Goal: Contribute content: Contribute content

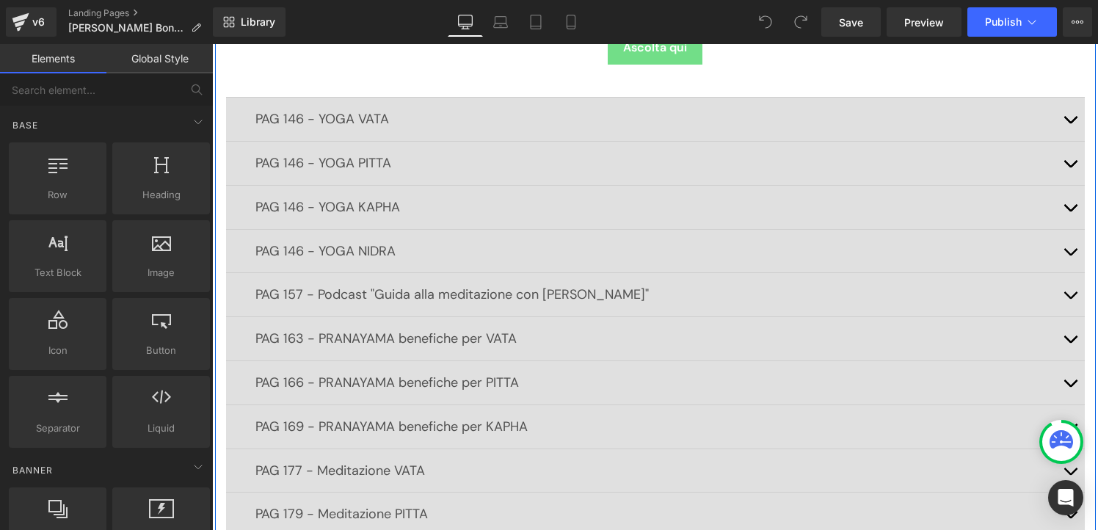
scroll to position [387, 0]
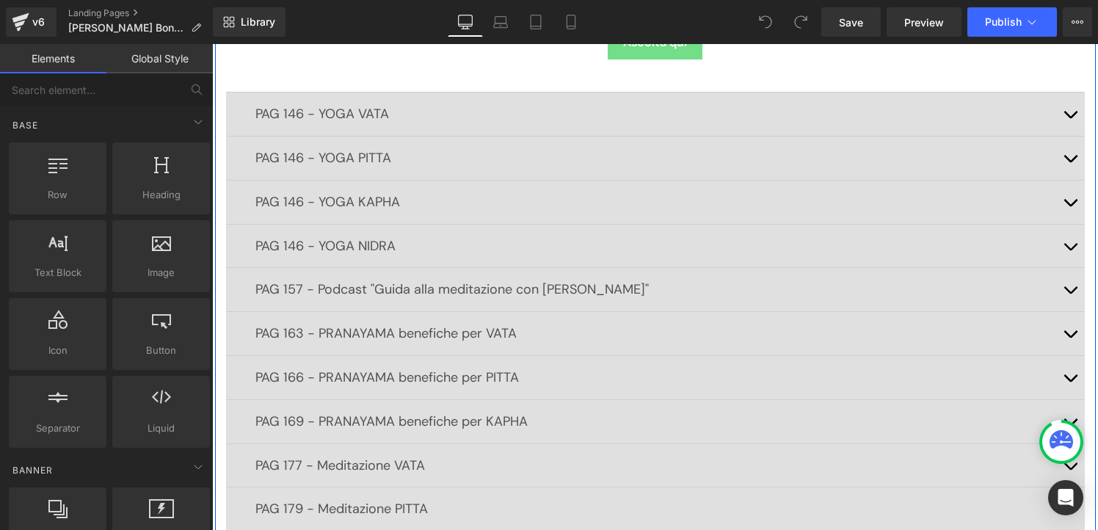
click at [1070, 118] on span "button" at bounding box center [1070, 118] width 0 height 0
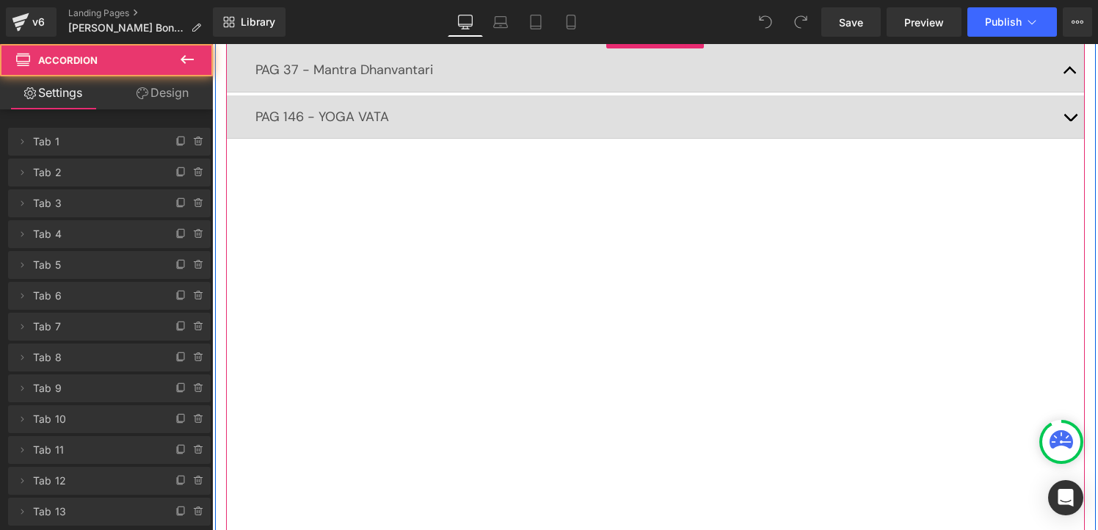
scroll to position [308, 0]
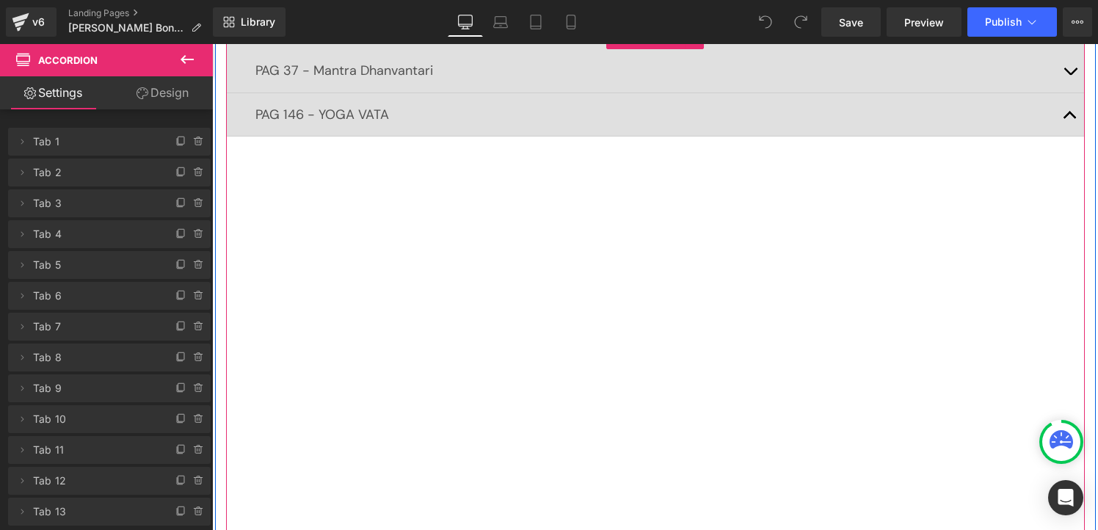
click at [1068, 120] on button "button" at bounding box center [1069, 114] width 29 height 43
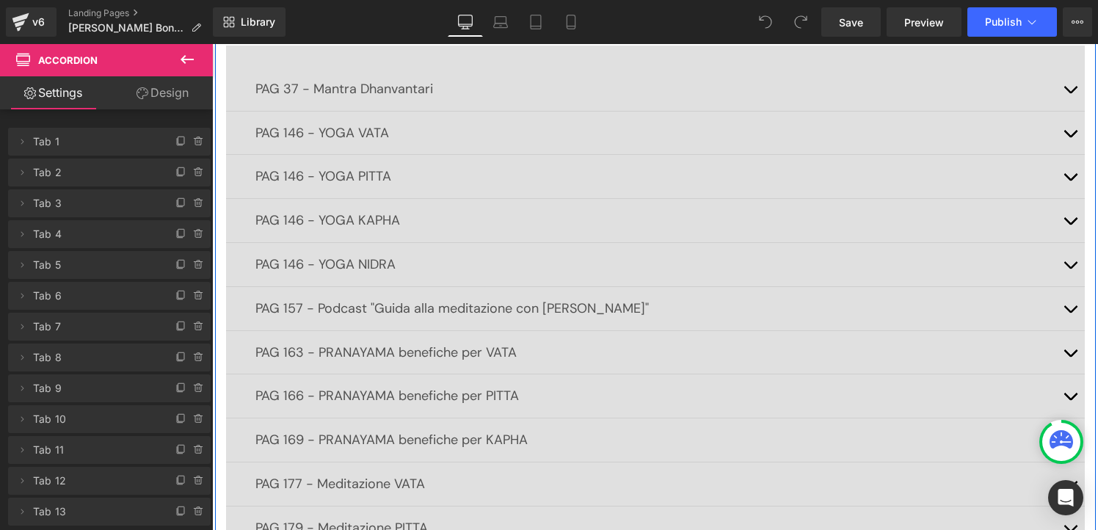
scroll to position [291, 0]
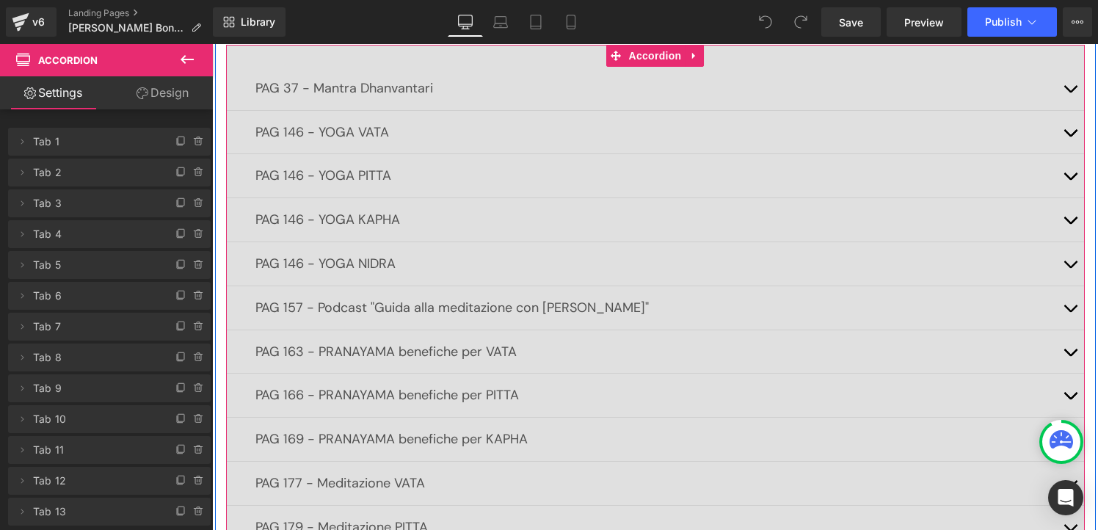
click at [1071, 172] on button "button" at bounding box center [1069, 175] width 29 height 43
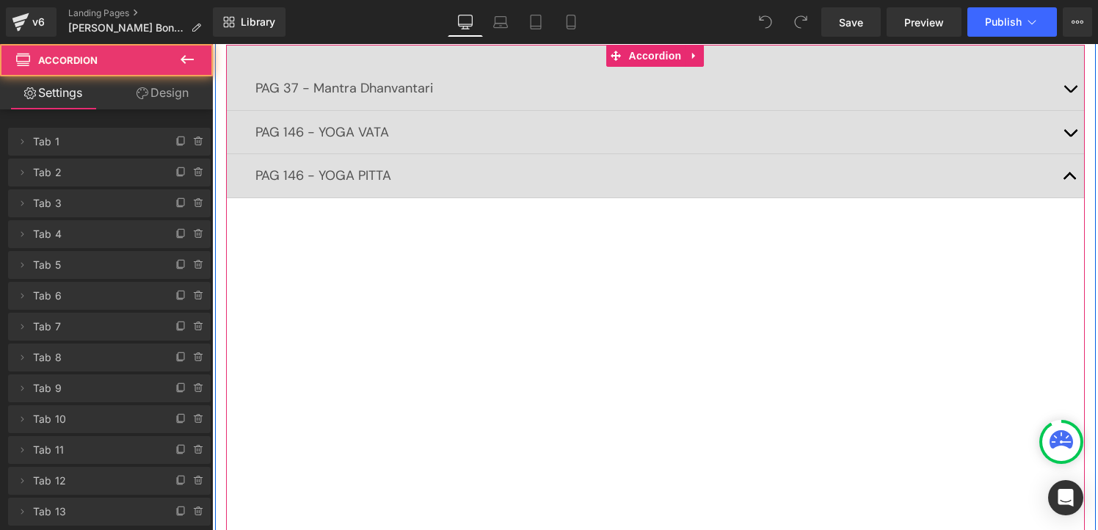
click at [1071, 172] on button "button" at bounding box center [1069, 175] width 29 height 43
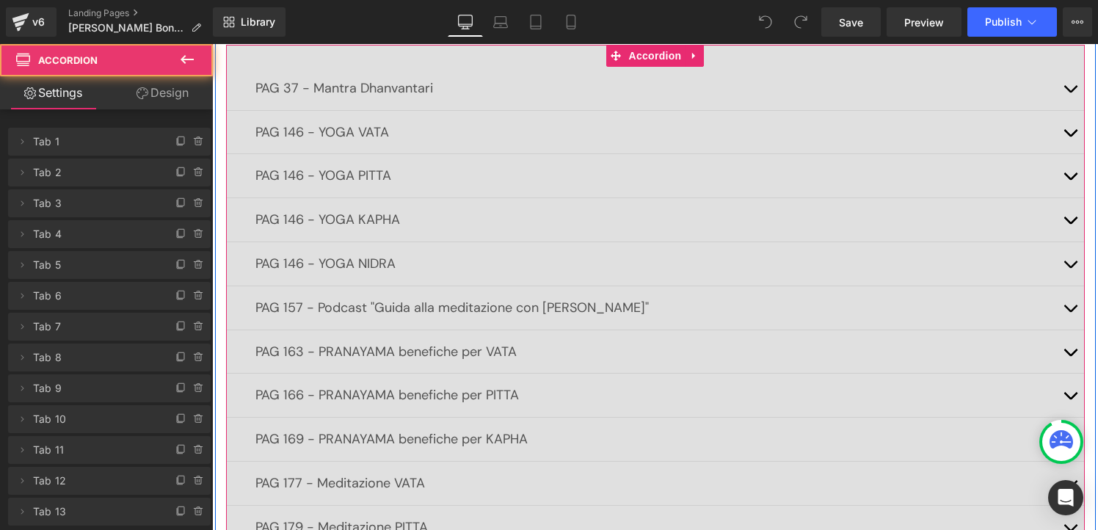
click at [1069, 131] on button "button" at bounding box center [1069, 132] width 29 height 43
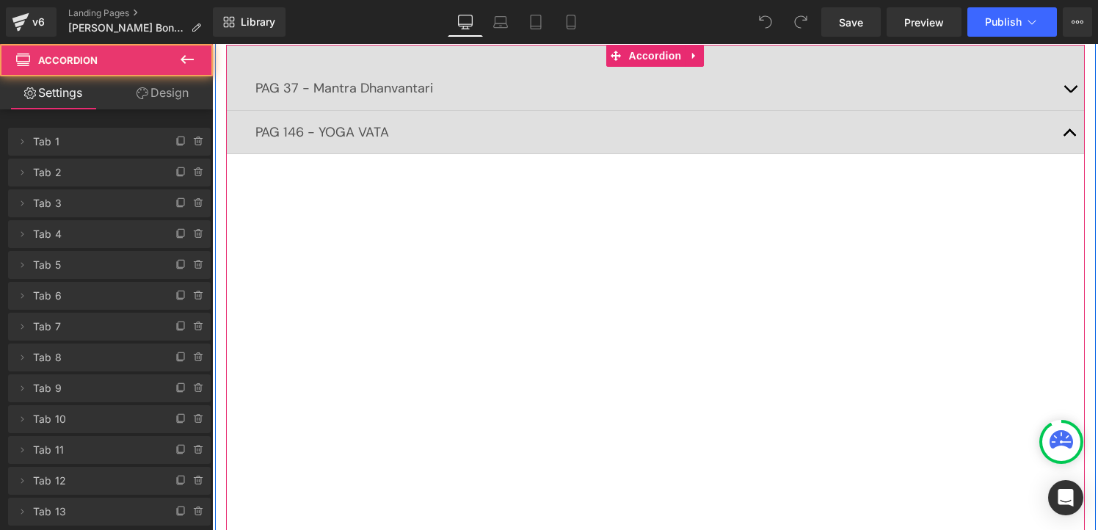
click at [1069, 131] on button "button" at bounding box center [1069, 132] width 29 height 43
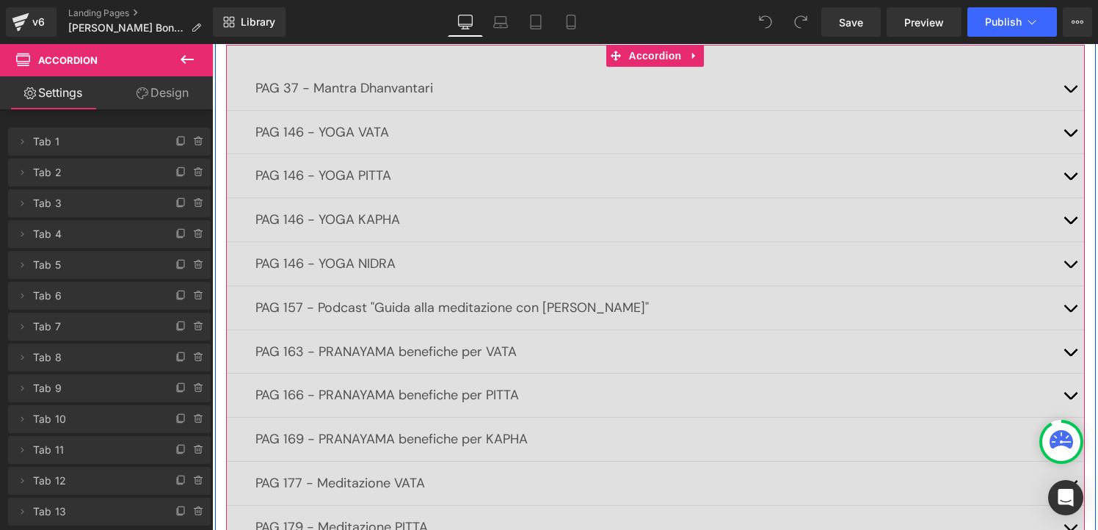
click at [1067, 223] on button "button" at bounding box center [1069, 219] width 29 height 43
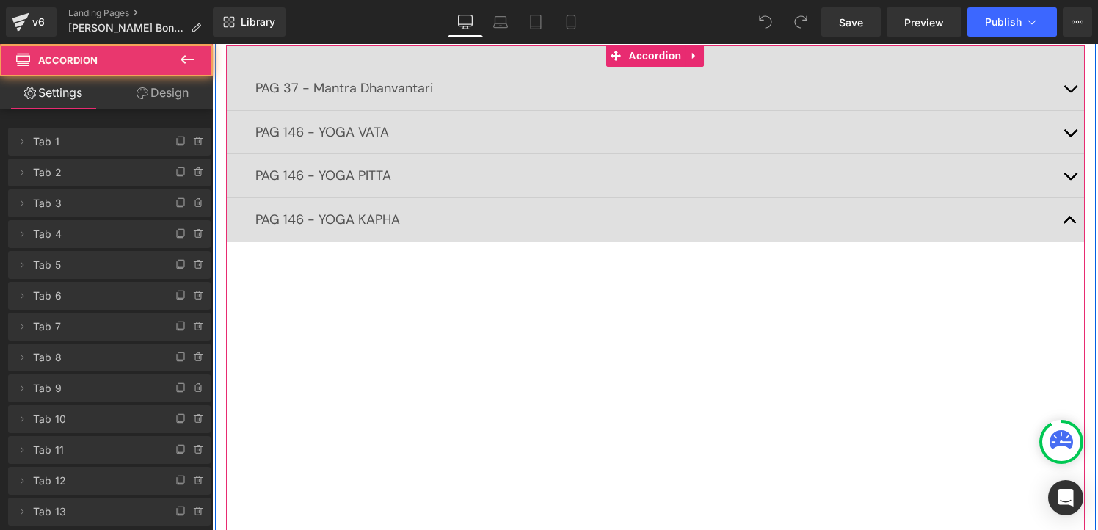
click at [1067, 223] on button "button" at bounding box center [1069, 219] width 29 height 43
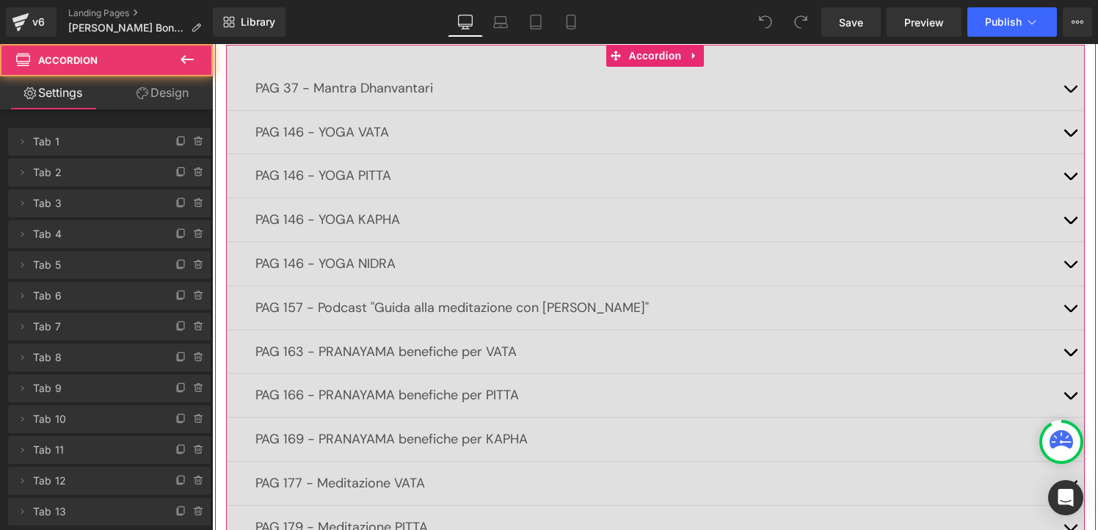
click at [1069, 269] on button "button" at bounding box center [1069, 263] width 29 height 43
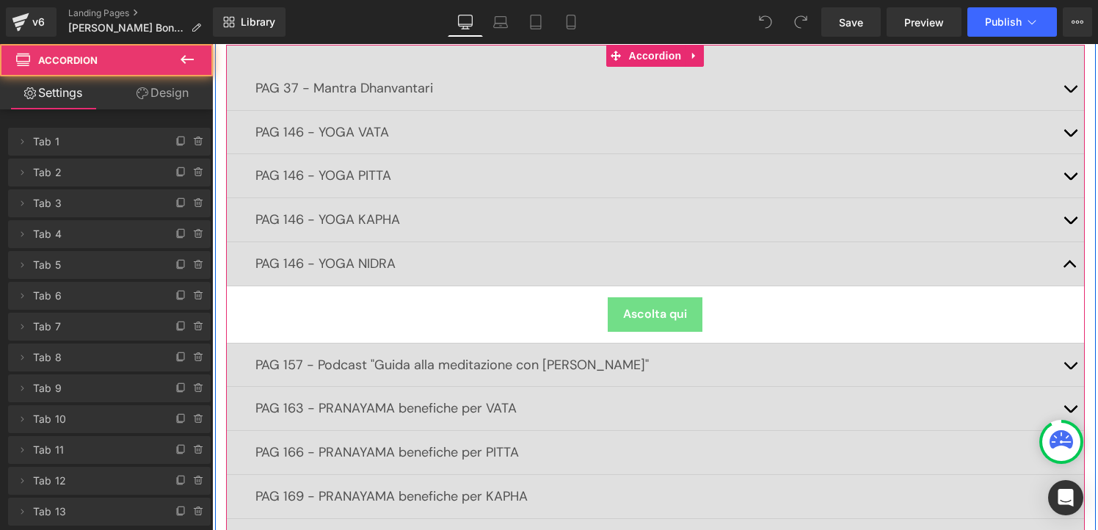
click at [1067, 216] on button "button" at bounding box center [1069, 219] width 29 height 43
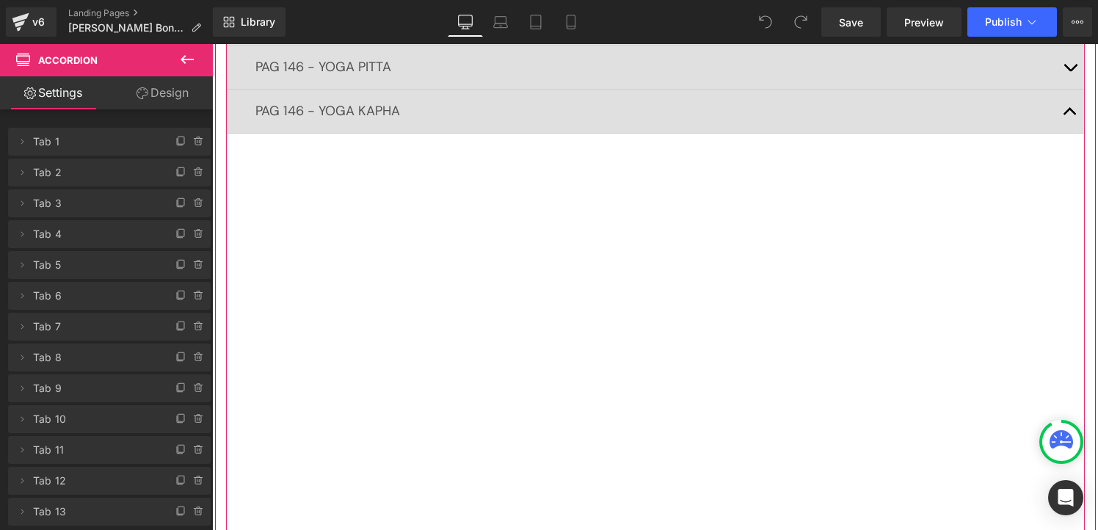
scroll to position [396, 0]
click at [1071, 69] on button "button" at bounding box center [1069, 69] width 29 height 43
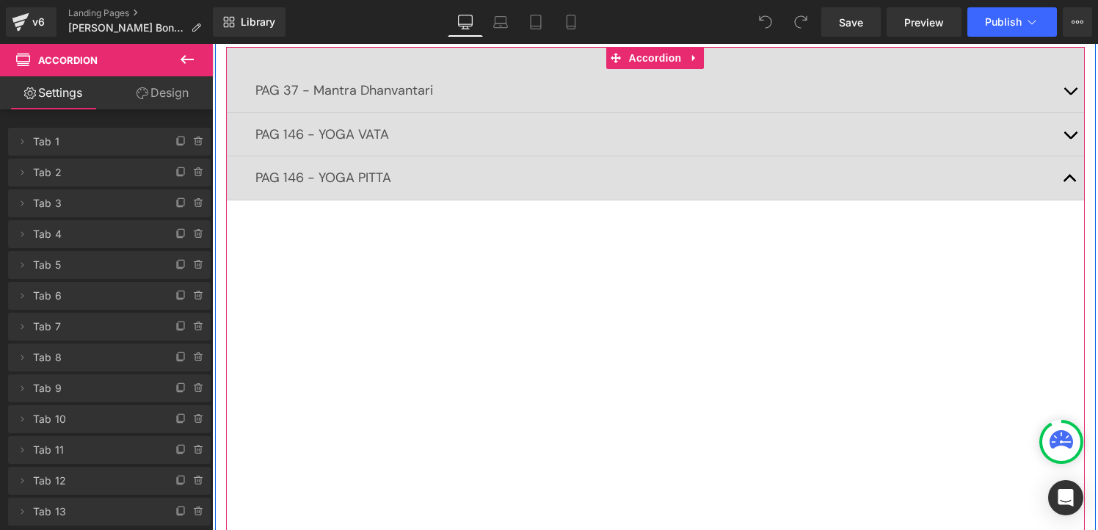
scroll to position [279, 0]
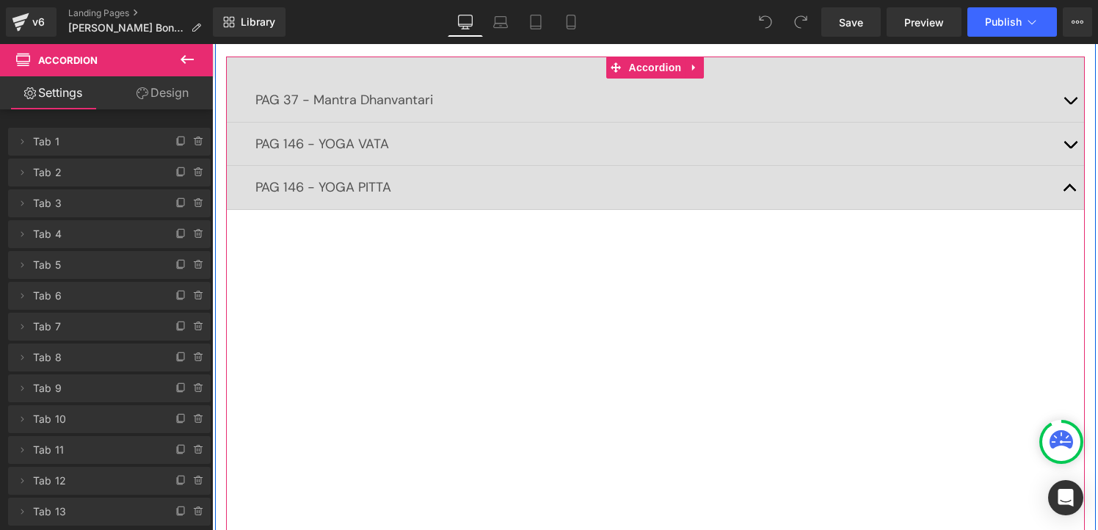
click at [1070, 148] on span "button" at bounding box center [1070, 148] width 0 height 0
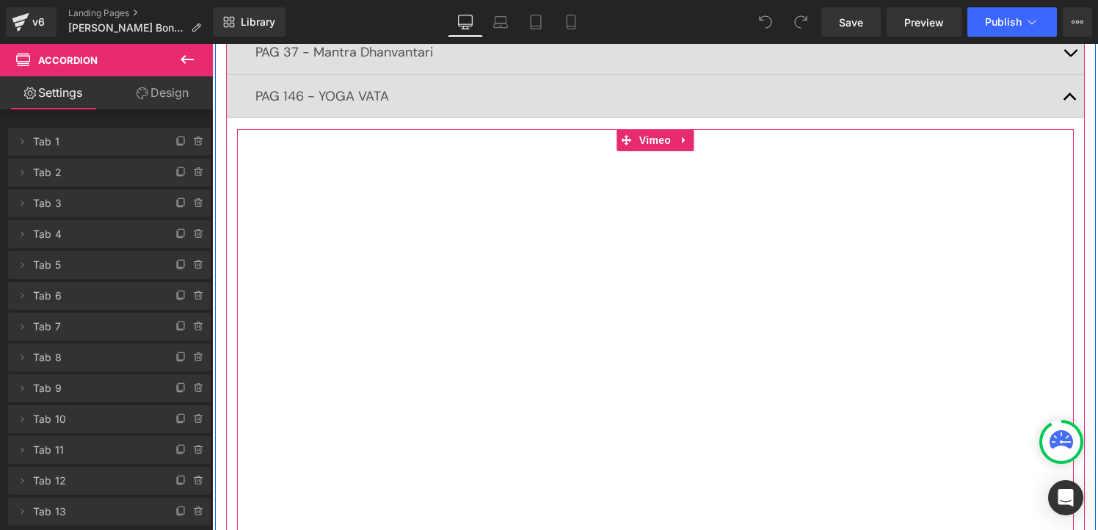
scroll to position [311, 0]
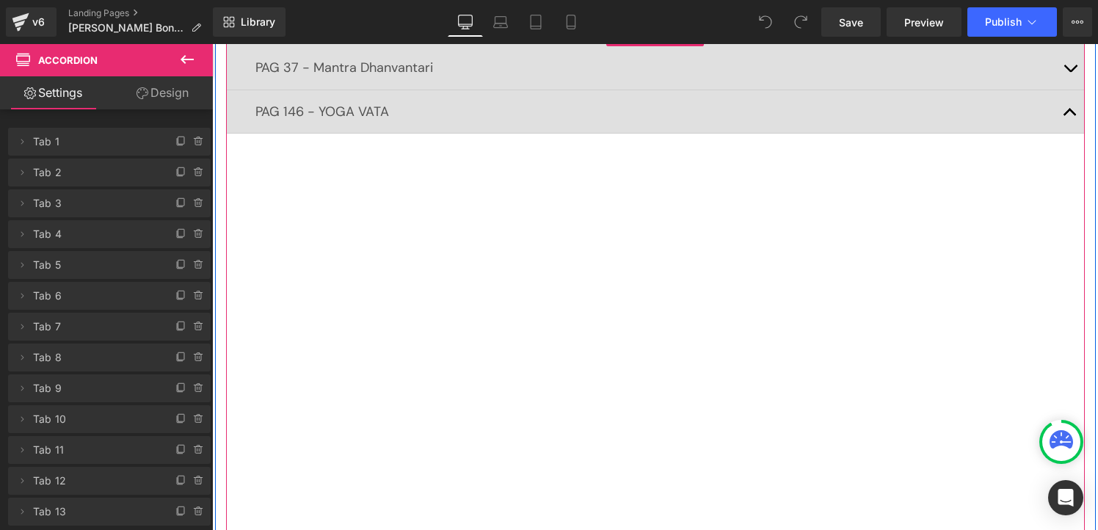
click at [1072, 114] on button "button" at bounding box center [1069, 111] width 29 height 43
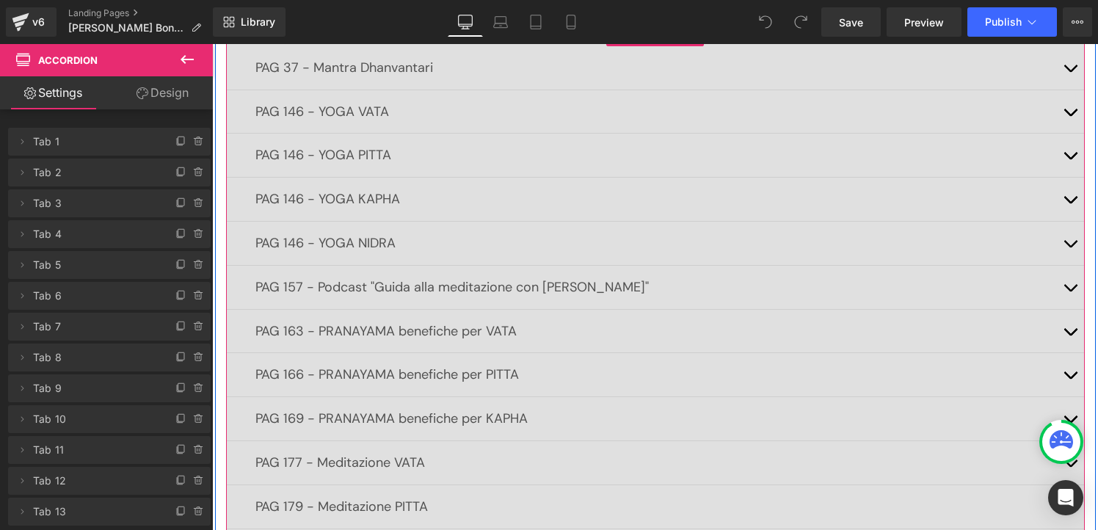
click at [1068, 65] on button "button" at bounding box center [1069, 67] width 29 height 43
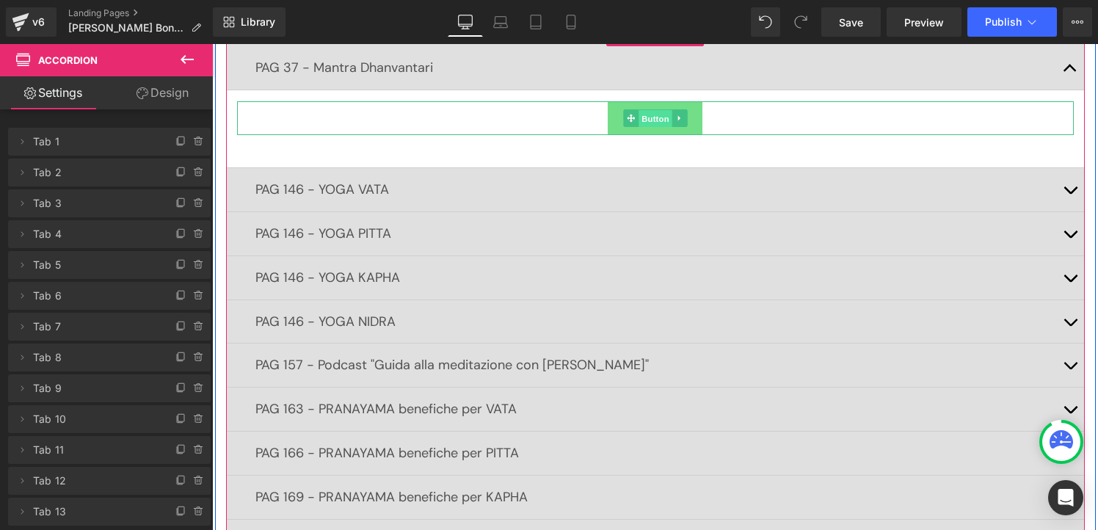
click at [642, 111] on span "Button" at bounding box center [656, 119] width 34 height 18
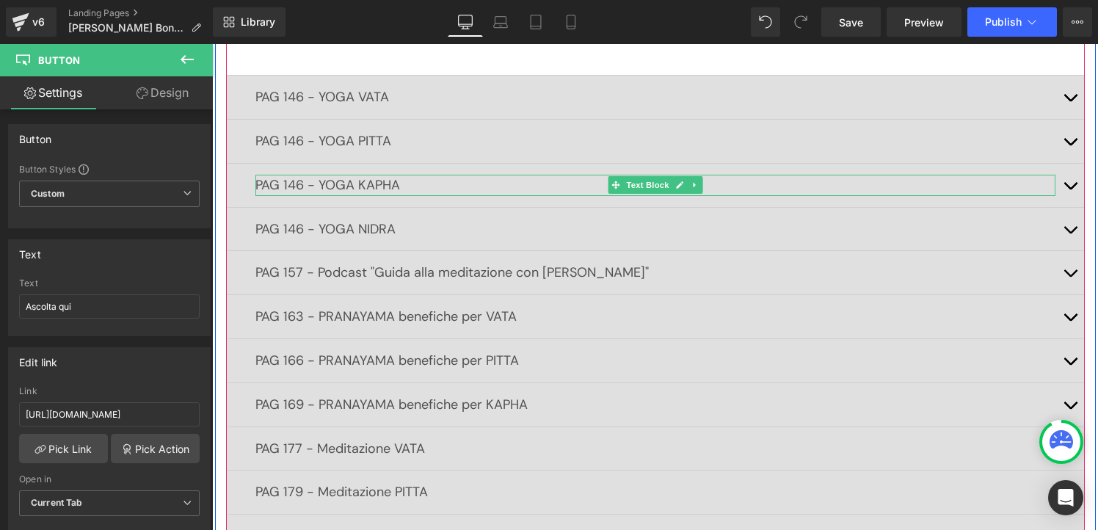
scroll to position [418, 0]
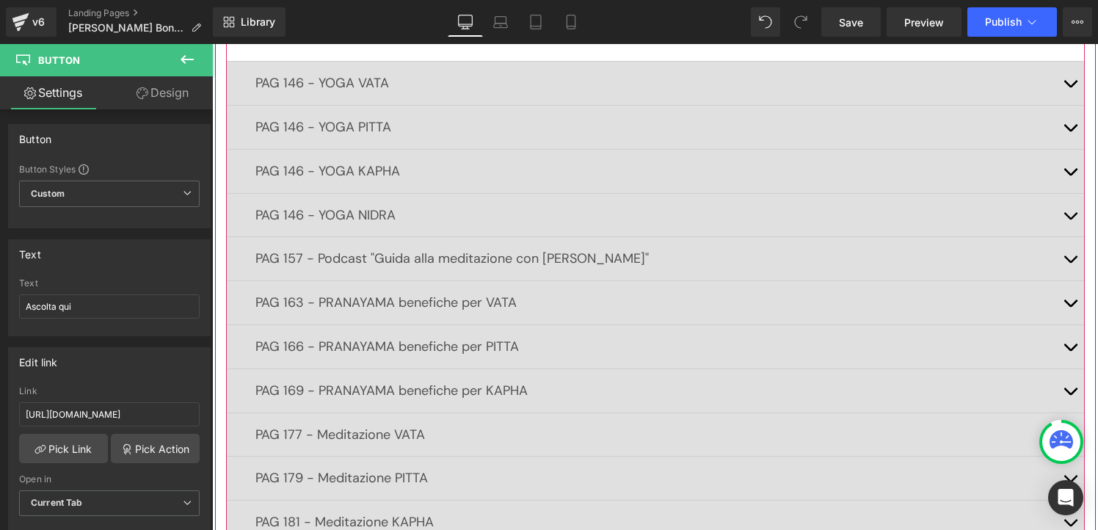
click at [604, 252] on p "PAG 157 - Podcast "Guida alla meditazione con [PERSON_NAME]"" at bounding box center [655, 258] width 800 height 21
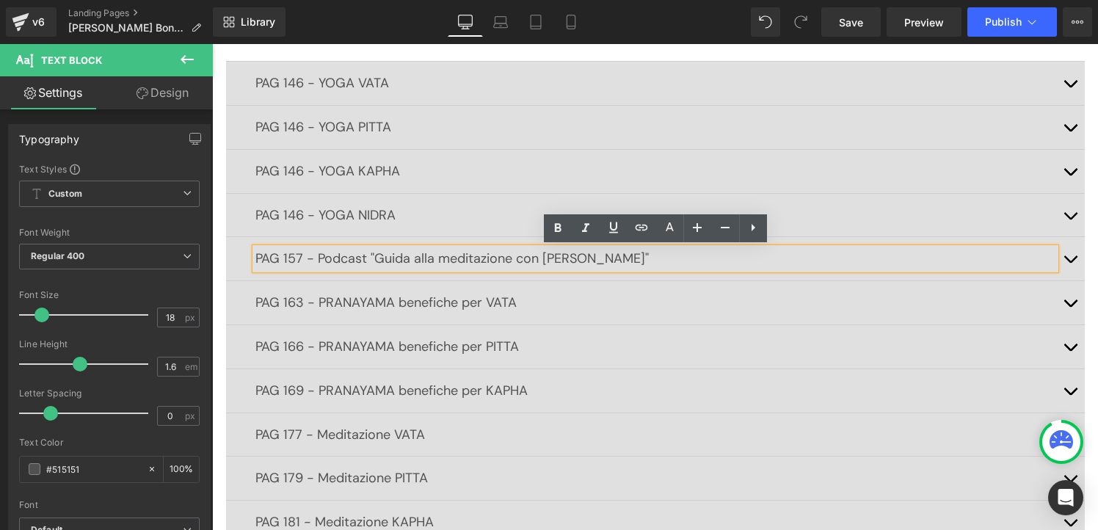
click at [1070, 263] on span "button" at bounding box center [1070, 263] width 0 height 0
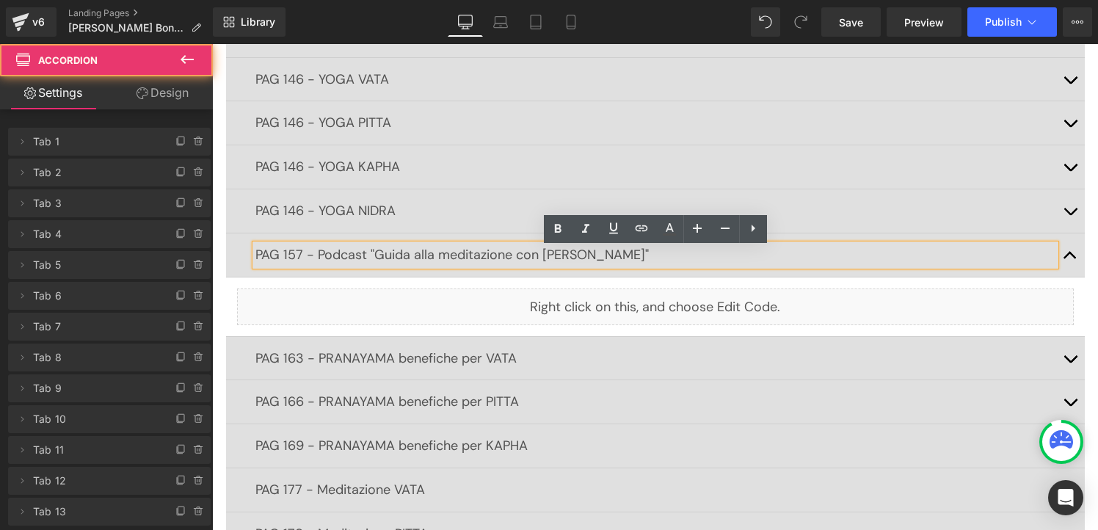
scroll to position [339, 0]
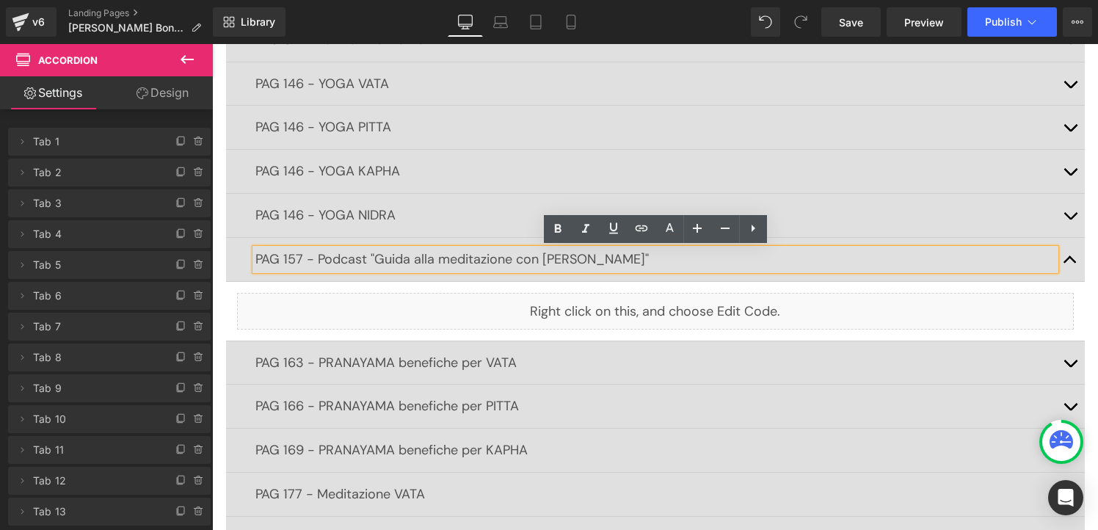
click at [1070, 261] on button "button" at bounding box center [1069, 259] width 29 height 43
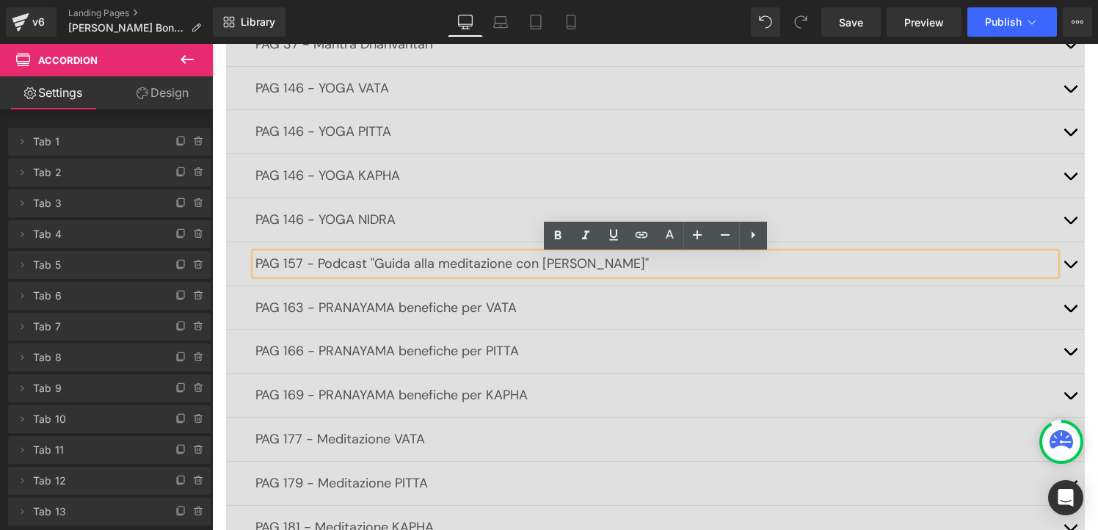
scroll to position [330, 0]
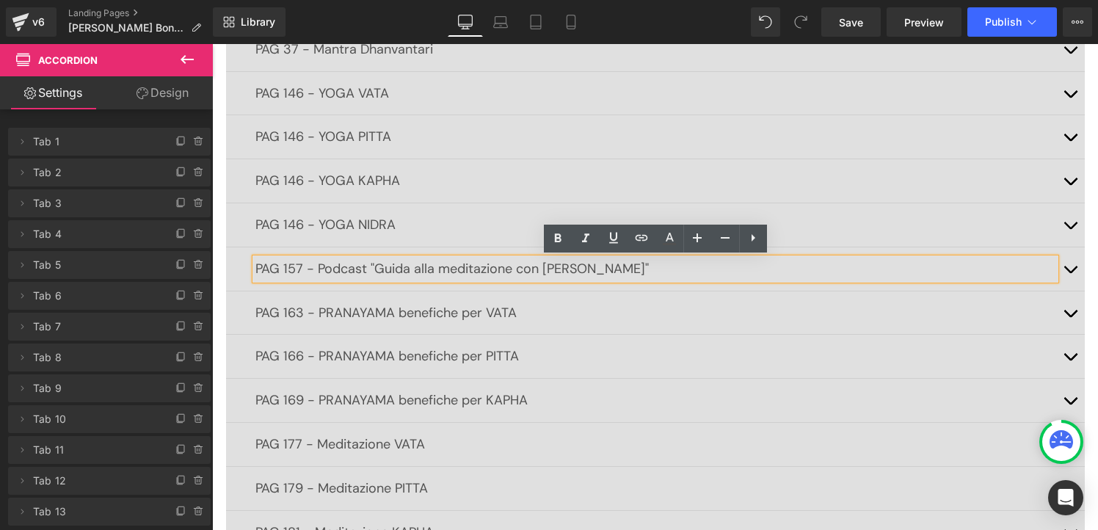
click at [1069, 307] on button "button" at bounding box center [1069, 312] width 29 height 43
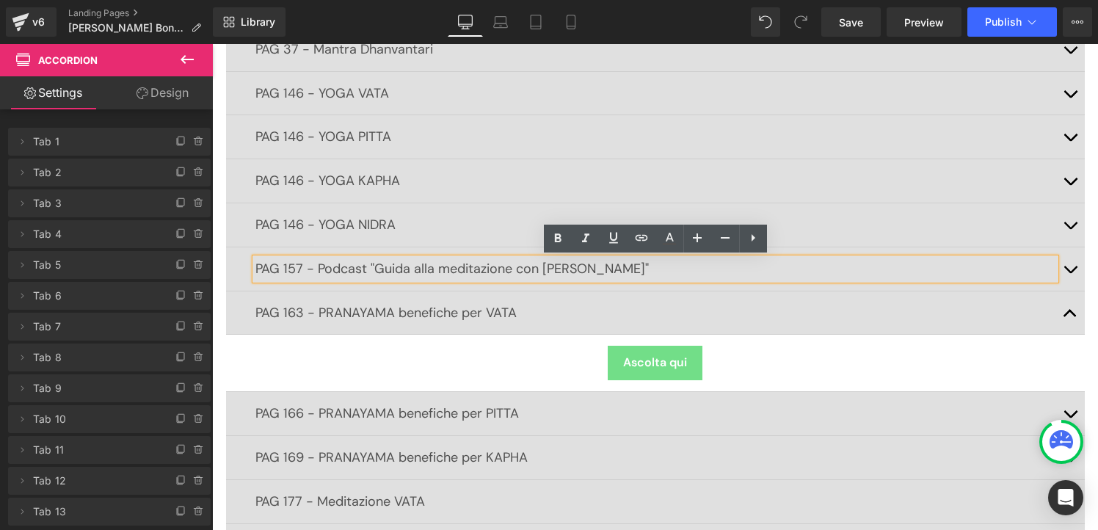
click at [1069, 307] on button "button" at bounding box center [1069, 312] width 29 height 43
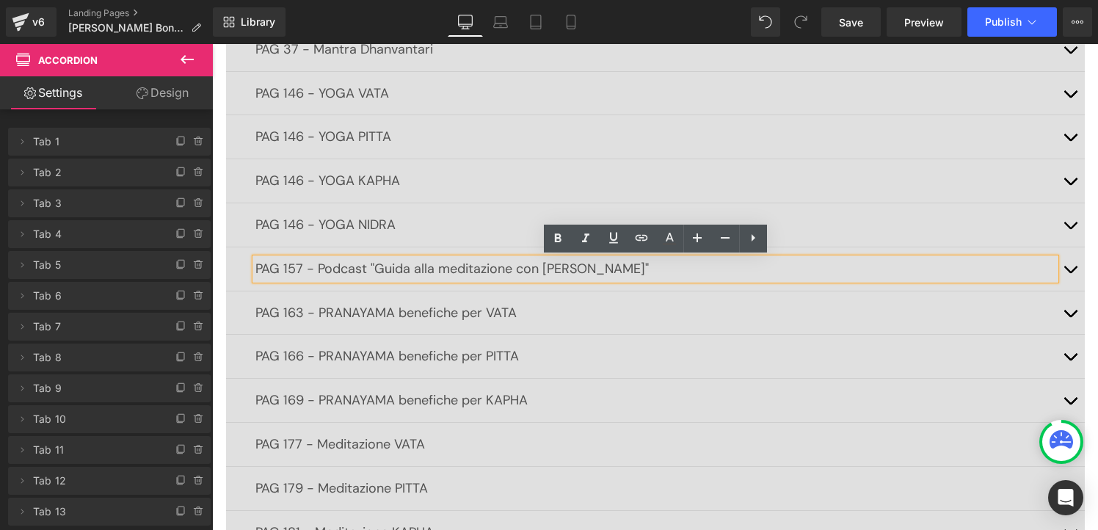
click at [1088, 302] on div "LAKSHMI AYURVEDA Il percorso sostenibile per la bellezza e la salute perfetta H…" at bounding box center [655, 256] width 881 height 727
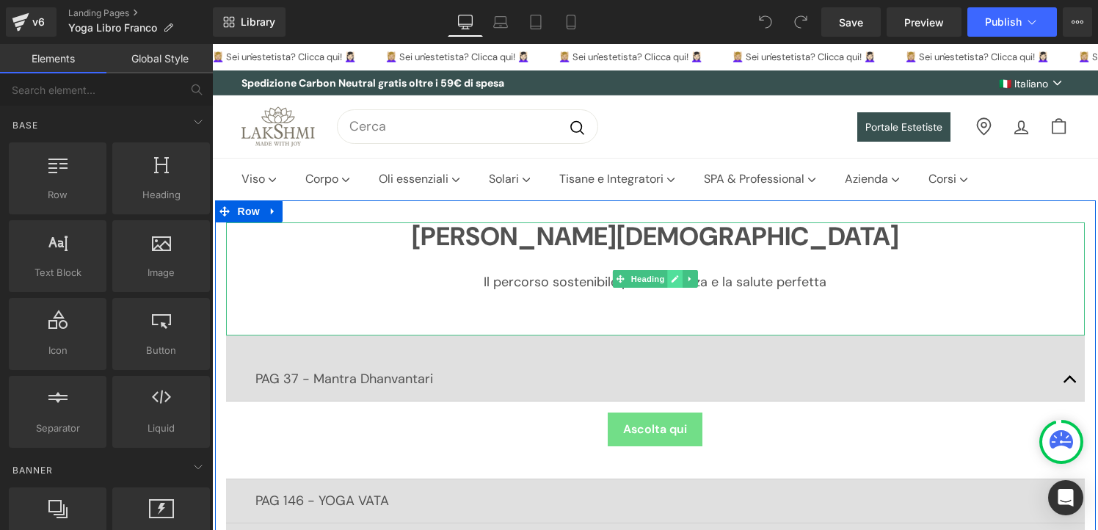
click at [677, 278] on icon at bounding box center [675, 278] width 8 height 9
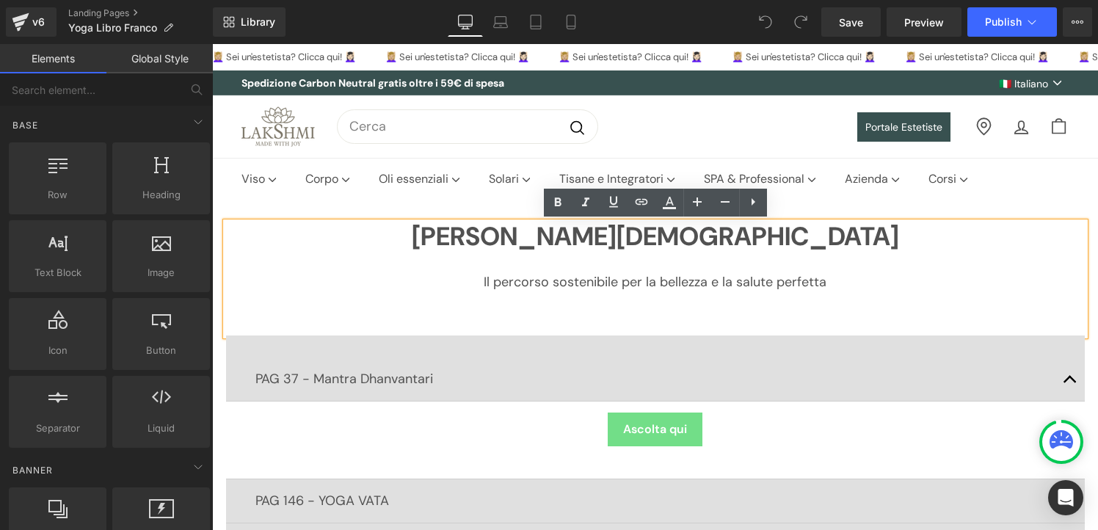
click at [773, 296] on div at bounding box center [655, 303] width 859 height 21
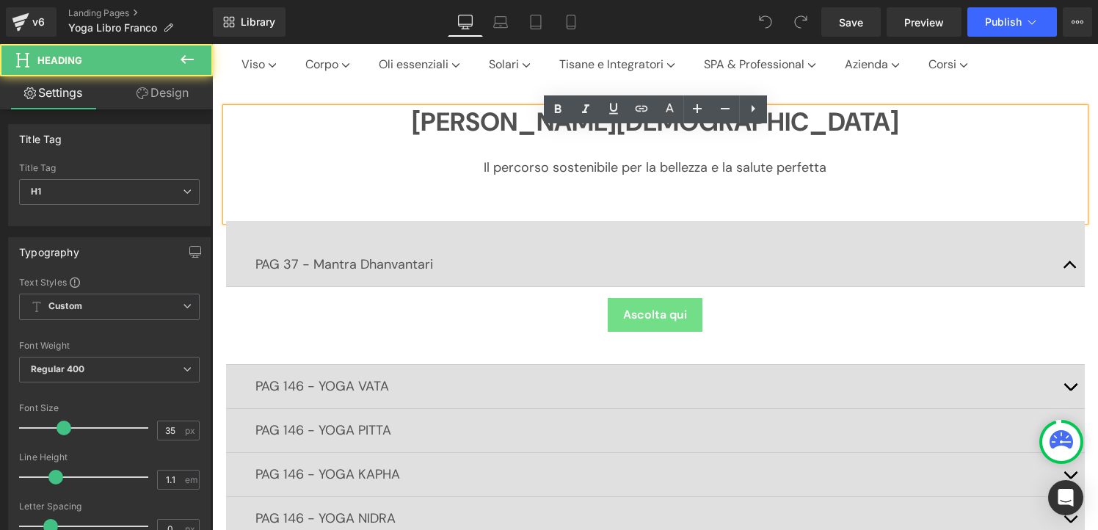
scroll to position [120, 0]
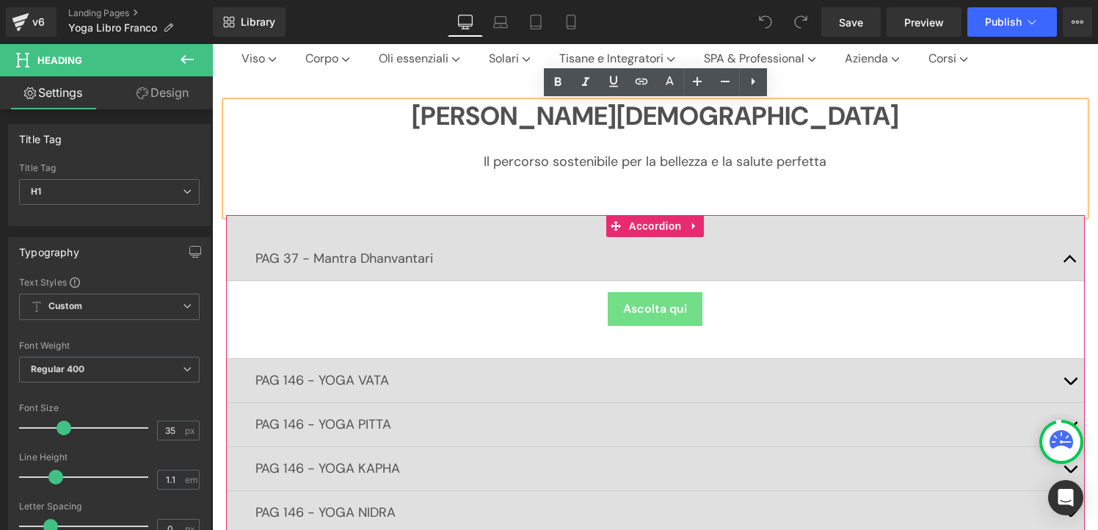
click at [982, 247] on div "PAG 37 - Mantra Dhanvantari Text Block" at bounding box center [655, 259] width 859 height 44
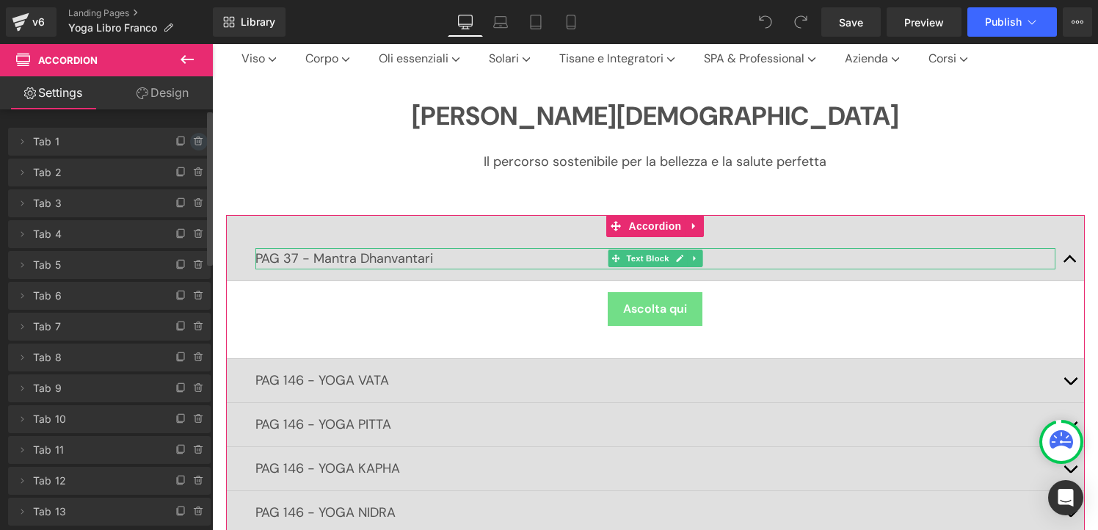
click at [193, 142] on icon at bounding box center [199, 142] width 12 height 12
click at [192, 142] on button "Delete" at bounding box center [183, 142] width 46 height 19
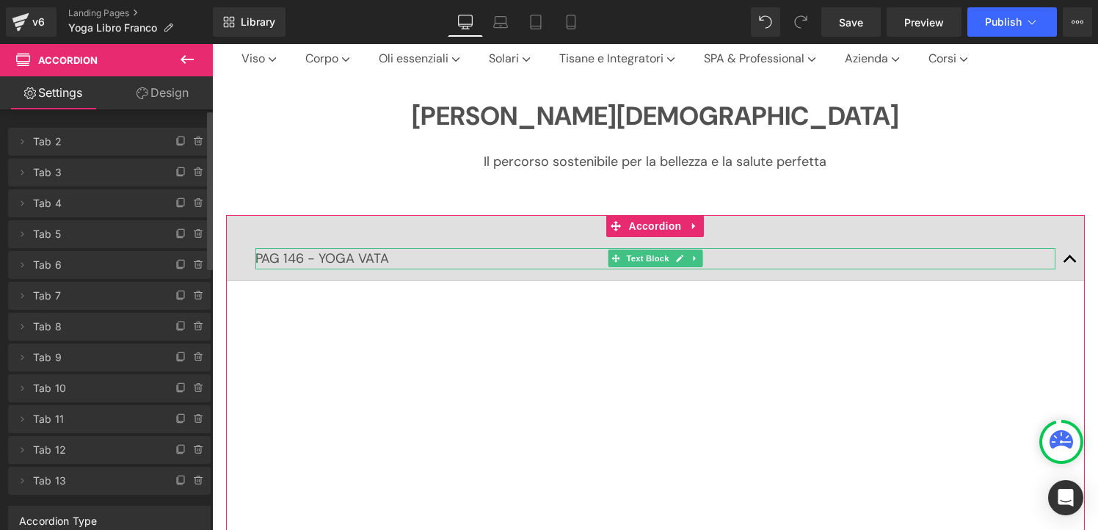
click at [193, 142] on icon at bounding box center [199, 142] width 12 height 12
click at [192, 142] on button "Delete" at bounding box center [183, 142] width 46 height 19
click at [193, 142] on icon at bounding box center [199, 142] width 12 height 12
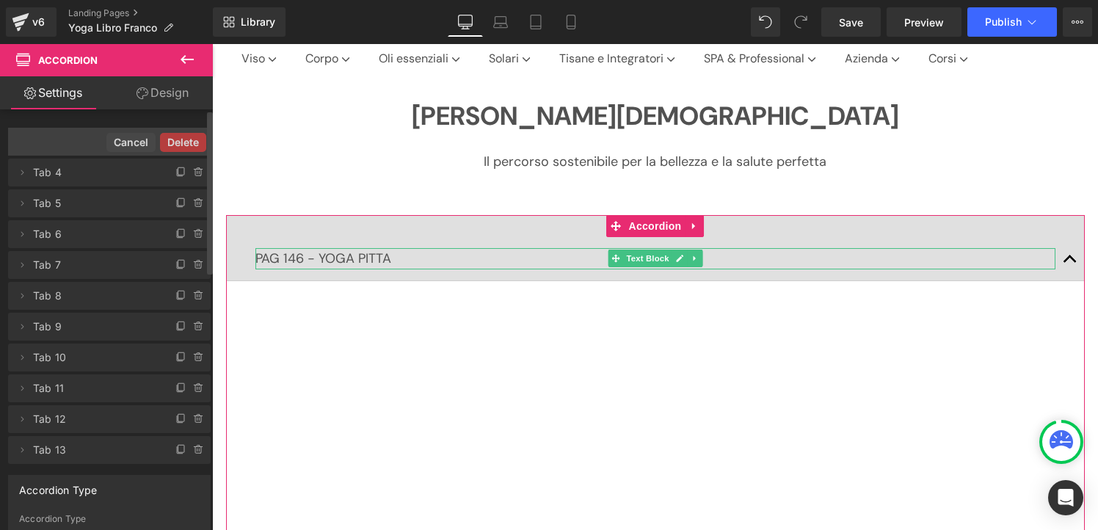
click at [192, 142] on button "Delete" at bounding box center [183, 142] width 46 height 19
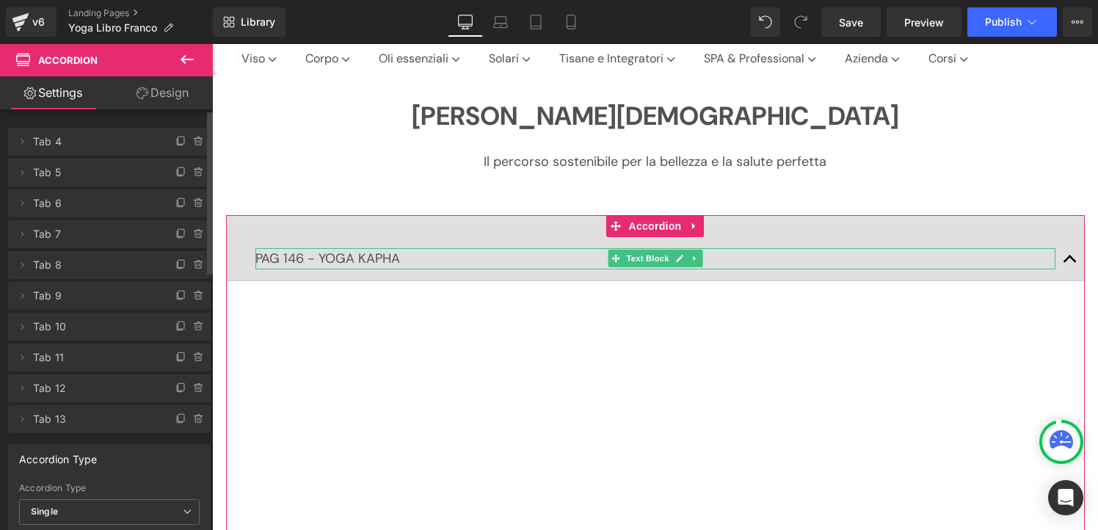
click at [193, 142] on icon at bounding box center [199, 142] width 12 height 12
click at [192, 142] on button "Delete" at bounding box center [183, 142] width 46 height 19
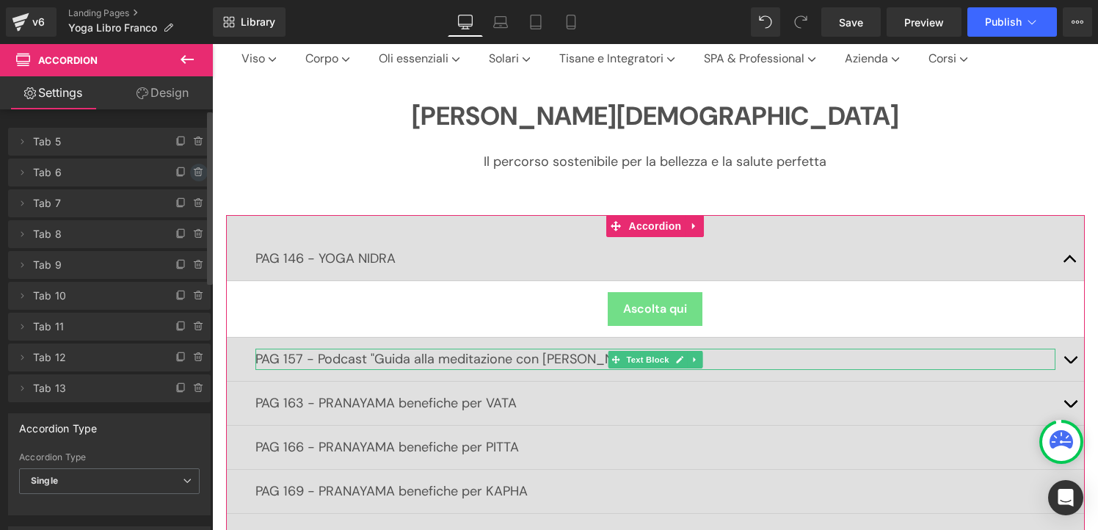
click at [197, 173] on icon at bounding box center [197, 172] width 0 height 3
click at [191, 173] on button "Delete" at bounding box center [183, 173] width 46 height 19
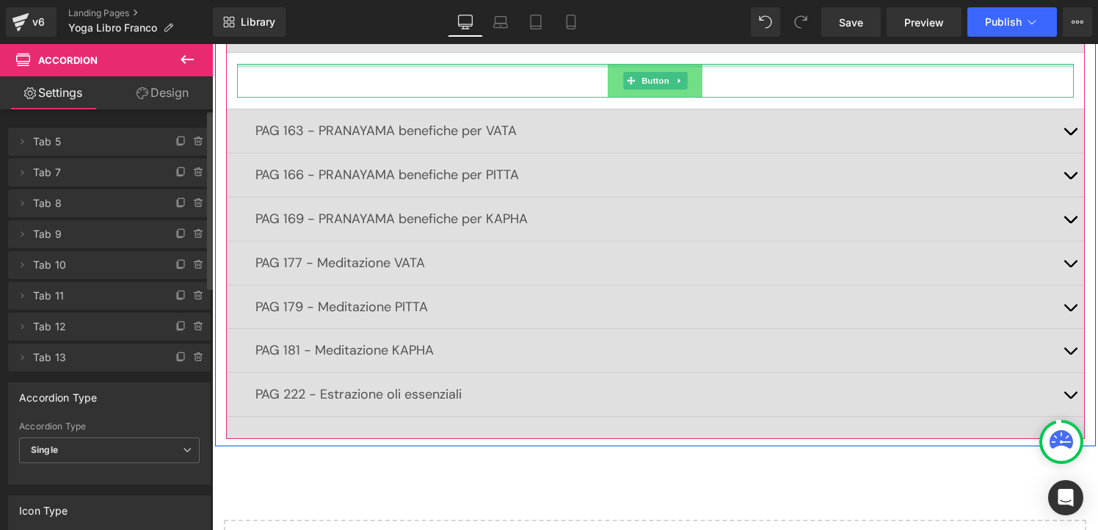
scroll to position [355, 0]
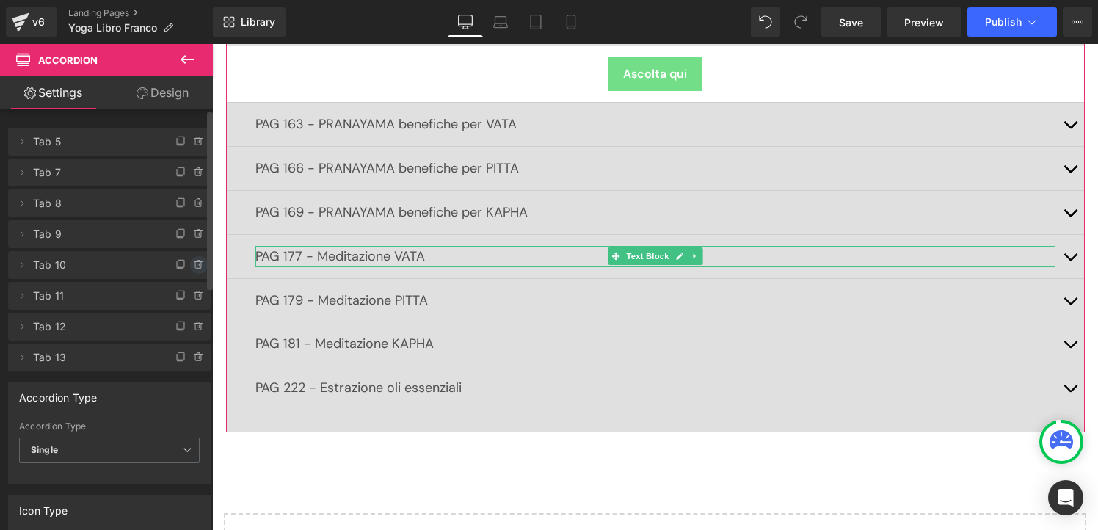
click at [193, 261] on icon at bounding box center [199, 265] width 12 height 12
click at [187, 265] on button "Delete" at bounding box center [183, 265] width 46 height 19
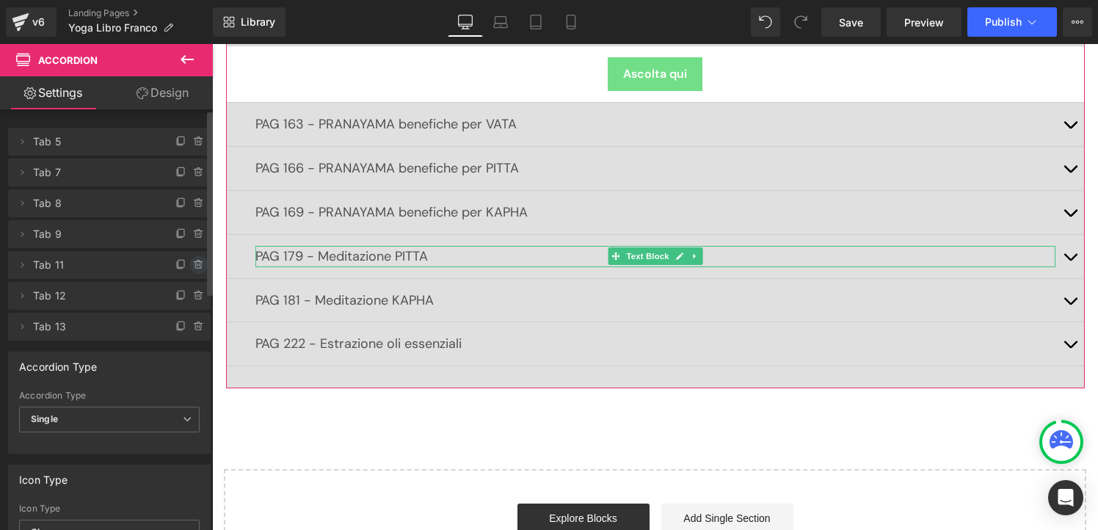
click at [194, 264] on icon at bounding box center [199, 265] width 12 height 12
click at [186, 269] on button "Delete" at bounding box center [183, 265] width 46 height 19
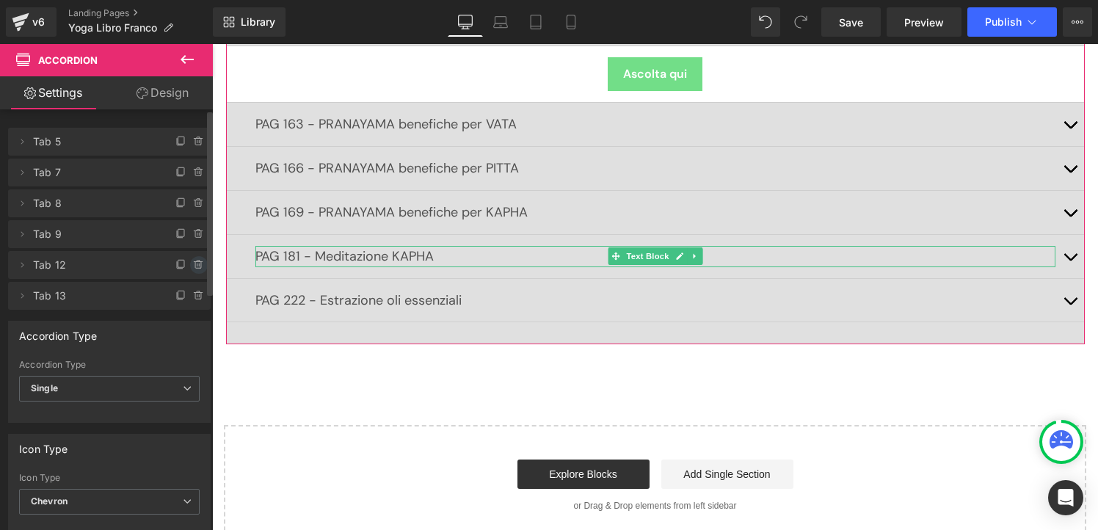
click at [195, 267] on icon at bounding box center [198, 265] width 6 height 7
click at [186, 268] on button "Delete" at bounding box center [183, 265] width 46 height 19
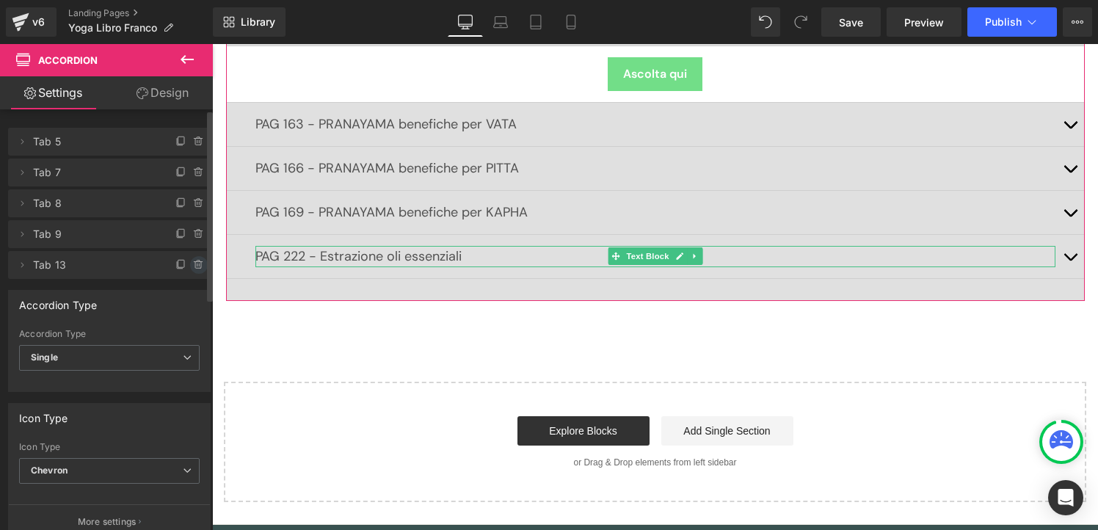
click at [194, 267] on icon at bounding box center [199, 265] width 12 height 12
click at [184, 268] on button "Delete" at bounding box center [183, 265] width 46 height 19
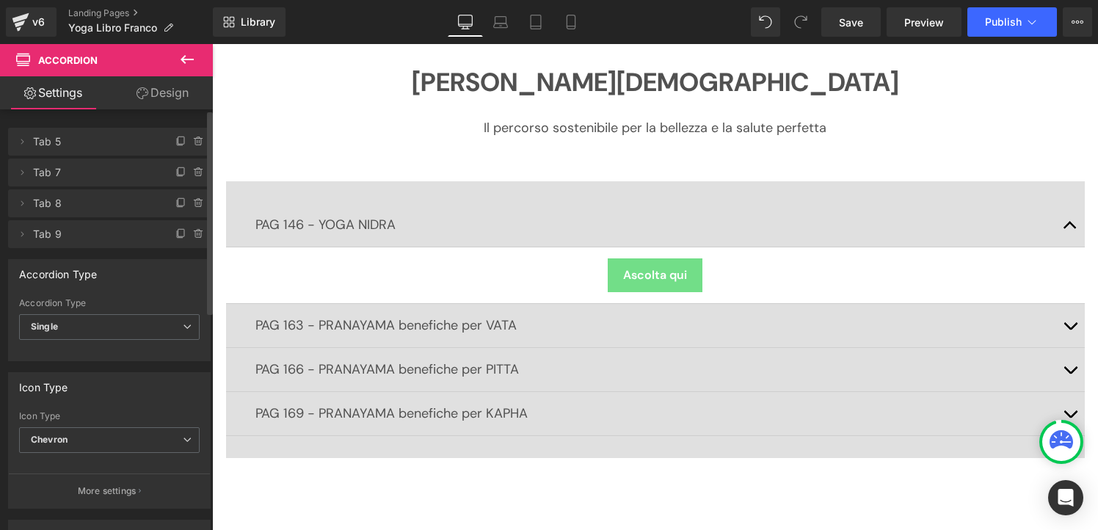
scroll to position [137, 0]
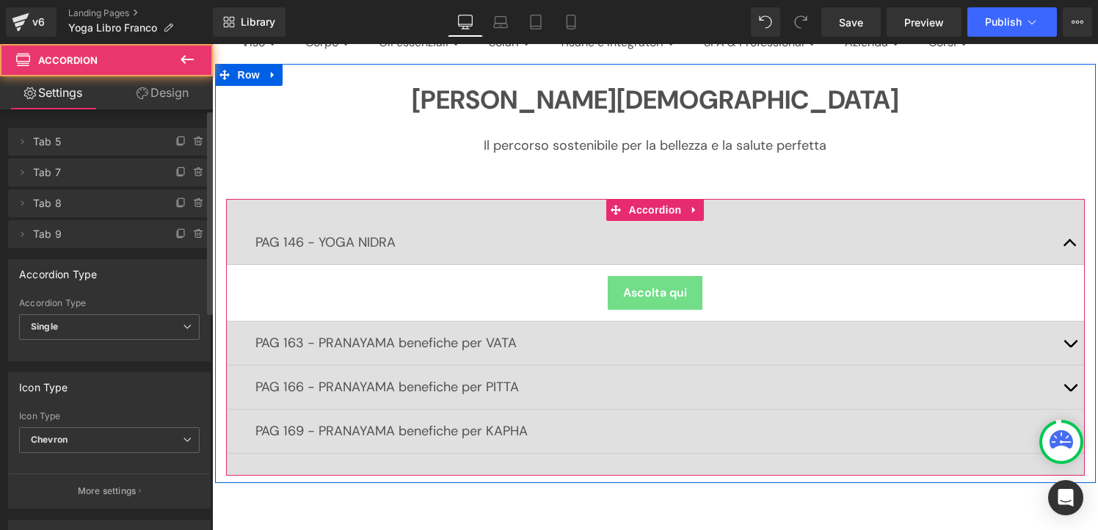
click at [1069, 245] on button "button" at bounding box center [1069, 242] width 29 height 43
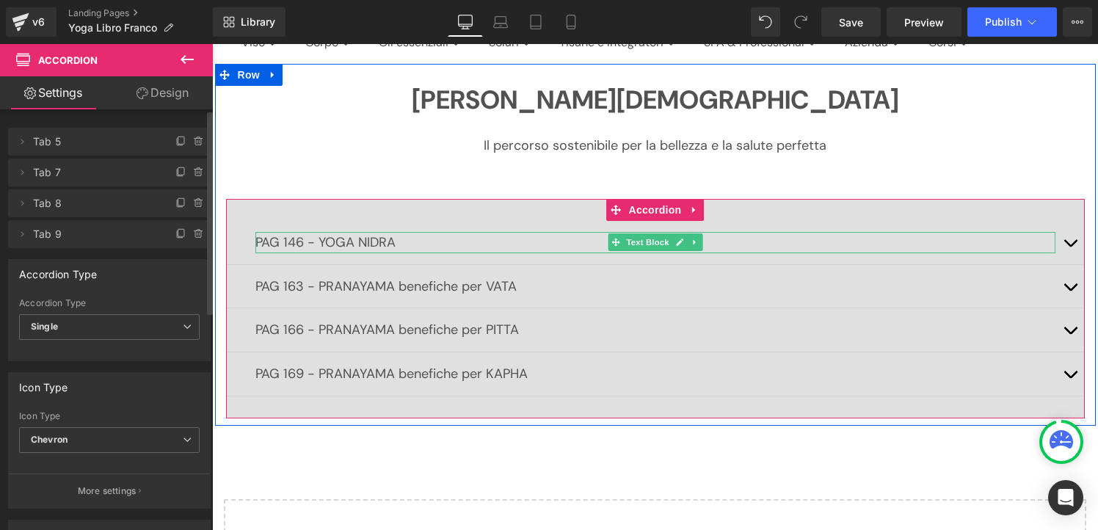
click at [289, 244] on p "PAG 146 - YOGA NIDRA" at bounding box center [655, 242] width 800 height 21
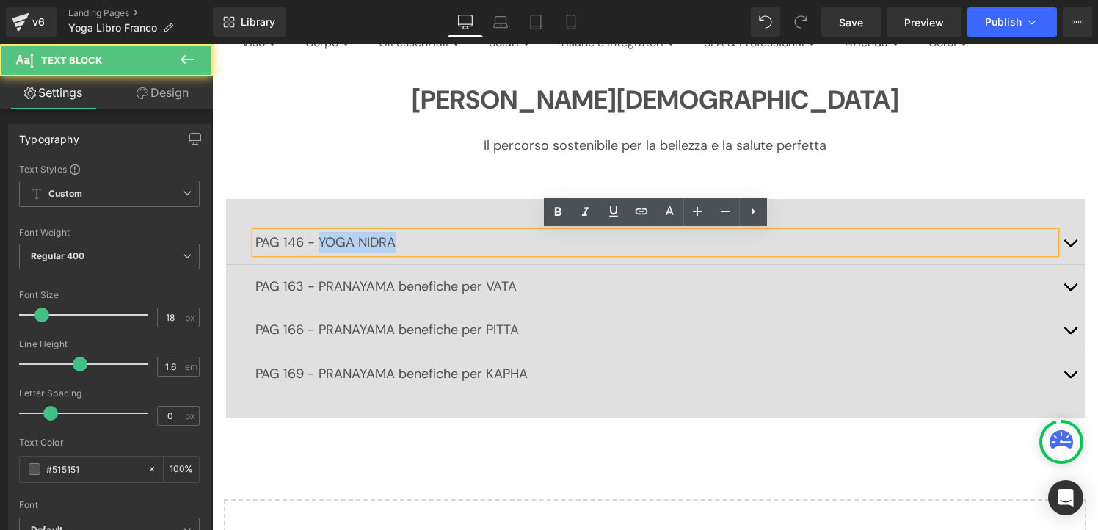
drag, startPoint x: 319, startPoint y: 242, endPoint x: 254, endPoint y: 242, distance: 65.3
click at [255, 242] on div "PAG 146 - YOGA NIDRA" at bounding box center [655, 242] width 800 height 21
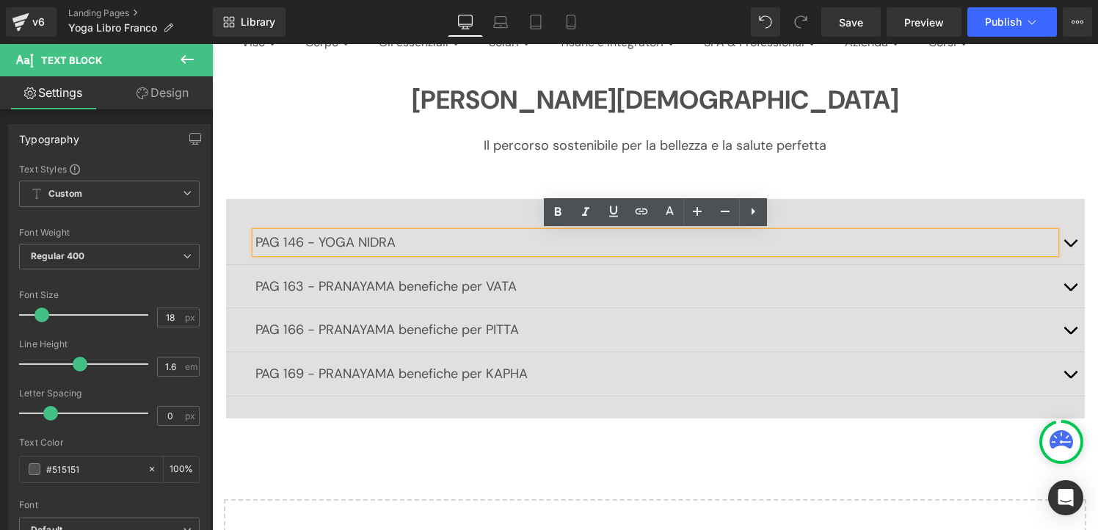
click at [314, 244] on p "PAG 146 - YOGA NIDRA" at bounding box center [655, 242] width 800 height 21
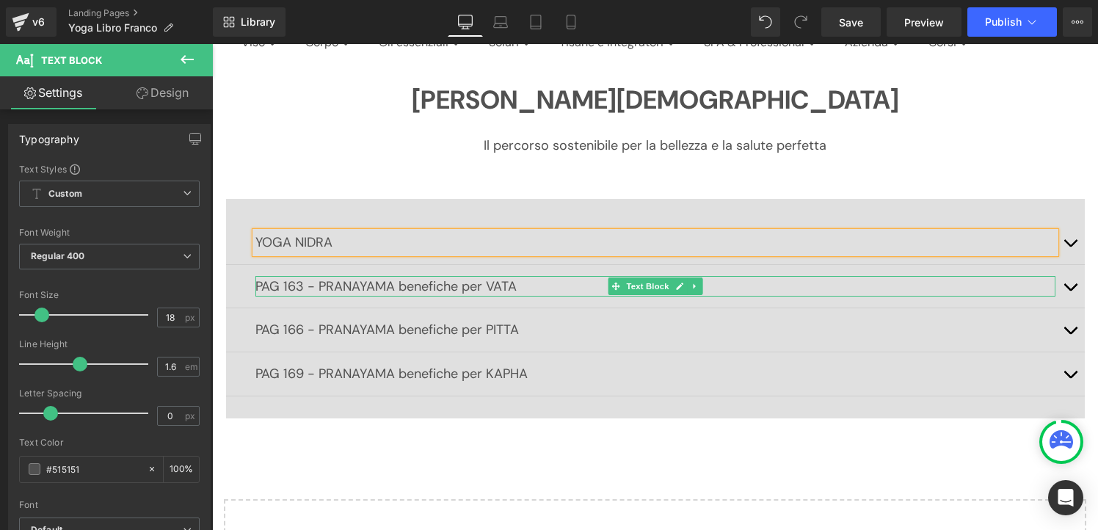
click at [320, 280] on p "PAG 163 - PRANAYAMA benefiche per VATA" at bounding box center [655, 286] width 800 height 21
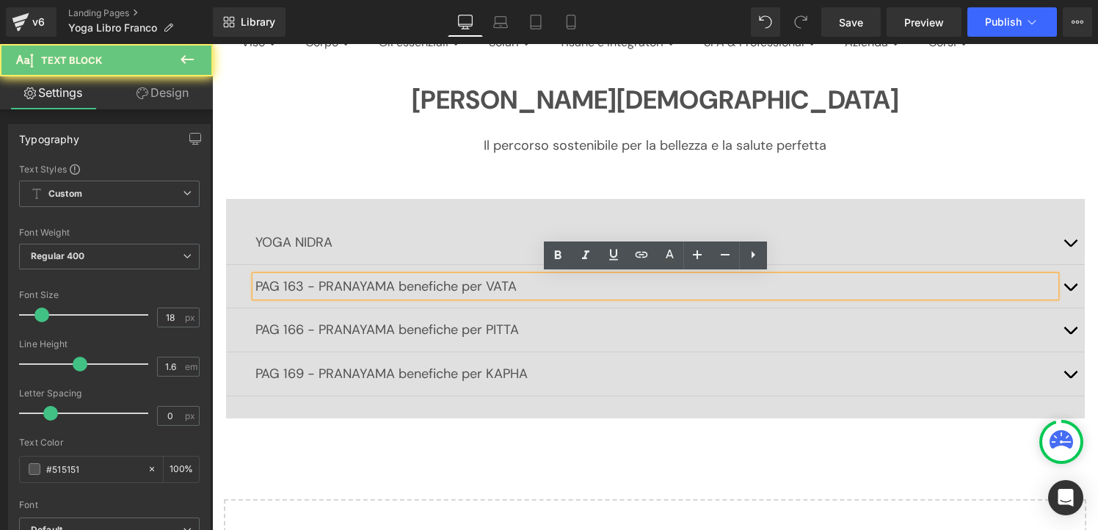
click at [319, 283] on p "PAG 163 - PRANAYAMA benefiche per VATA" at bounding box center [655, 286] width 800 height 21
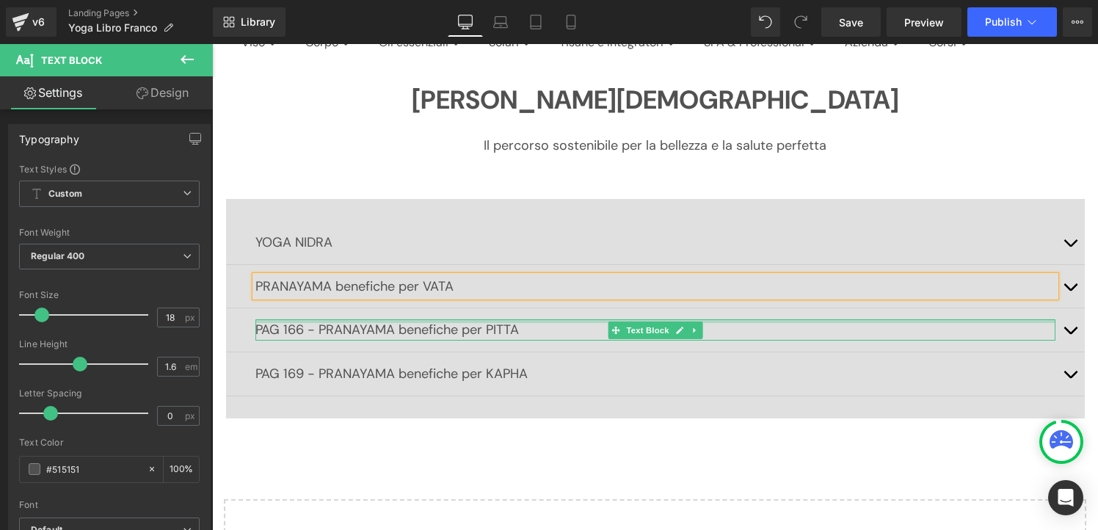
click at [317, 332] on p "PAG 166 - PRANAYAMA benefiche per PITTA" at bounding box center [655, 329] width 800 height 21
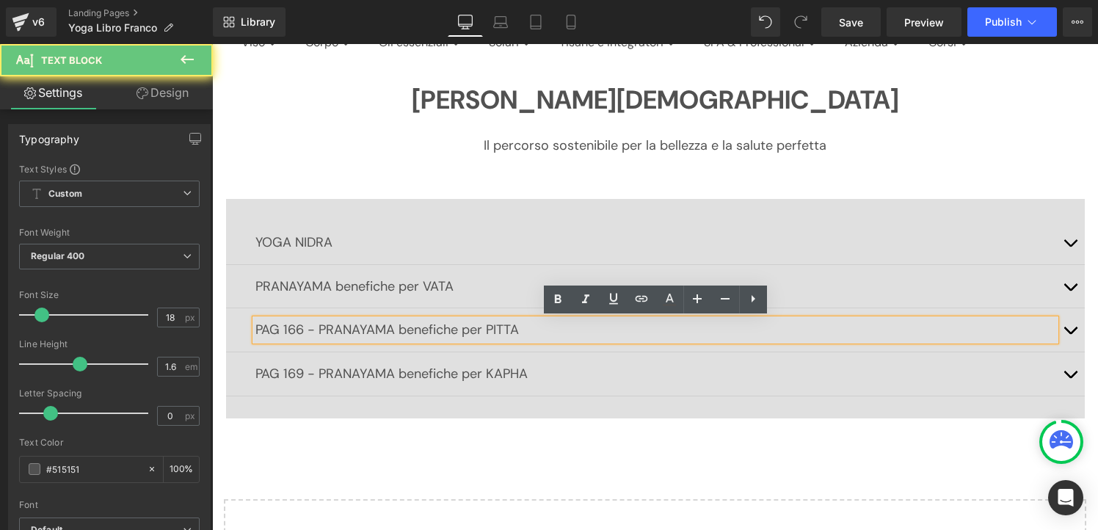
click at [320, 332] on p "PAG 166 - PRANAYAMA benefiche per PITTA" at bounding box center [655, 329] width 800 height 21
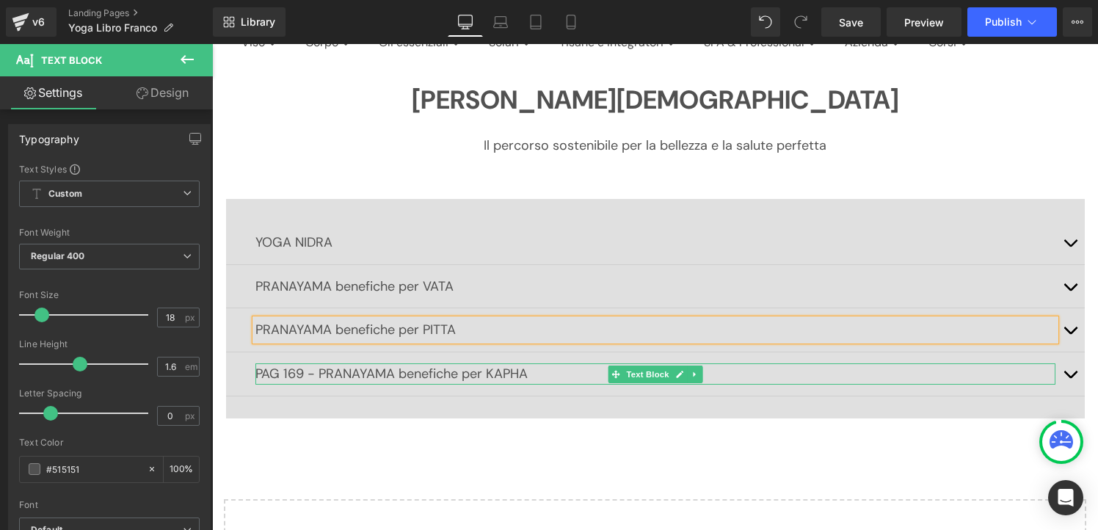
click at [319, 373] on p "PAG 169 - PRANAYAMA benefiche per KAPHA" at bounding box center [655, 373] width 800 height 21
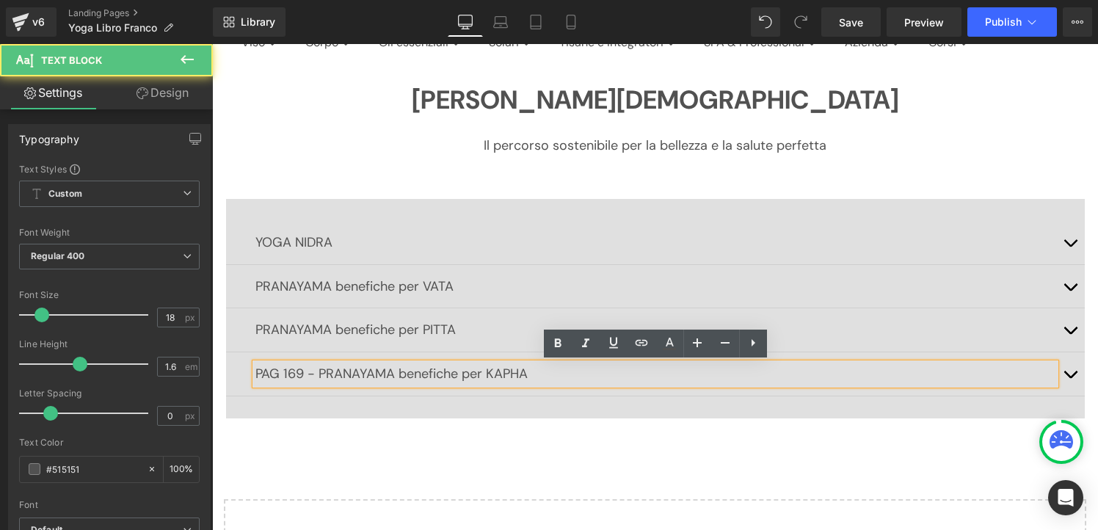
click at [319, 373] on p "PAG 169 - PRANAYAMA benefiche per KAPHA" at bounding box center [655, 373] width 800 height 21
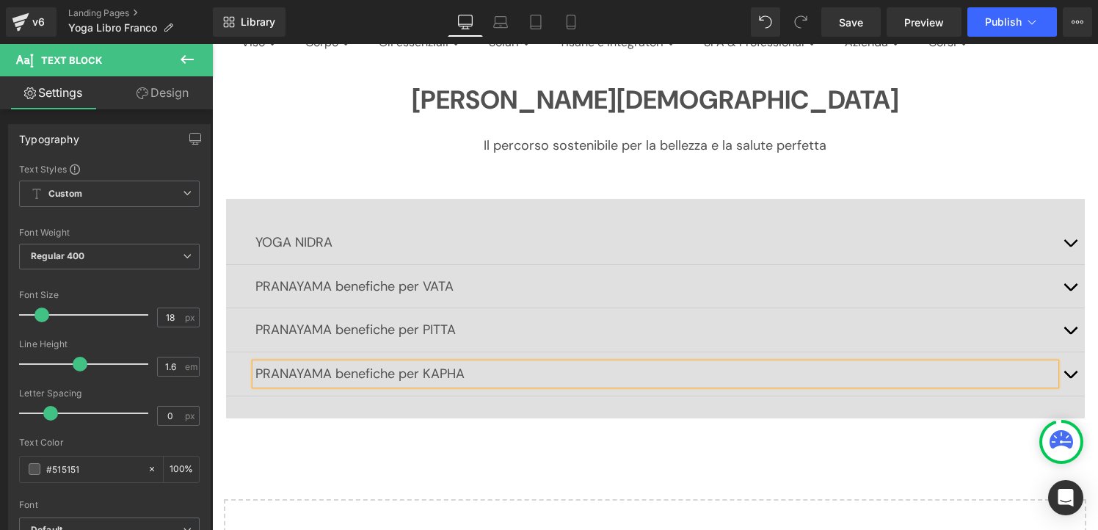
click at [371, 436] on div "[PERSON_NAME] Il percorso sostenibile per la bellezza e la salute perfetta Head…" at bounding box center [655, 342] width 886 height 556
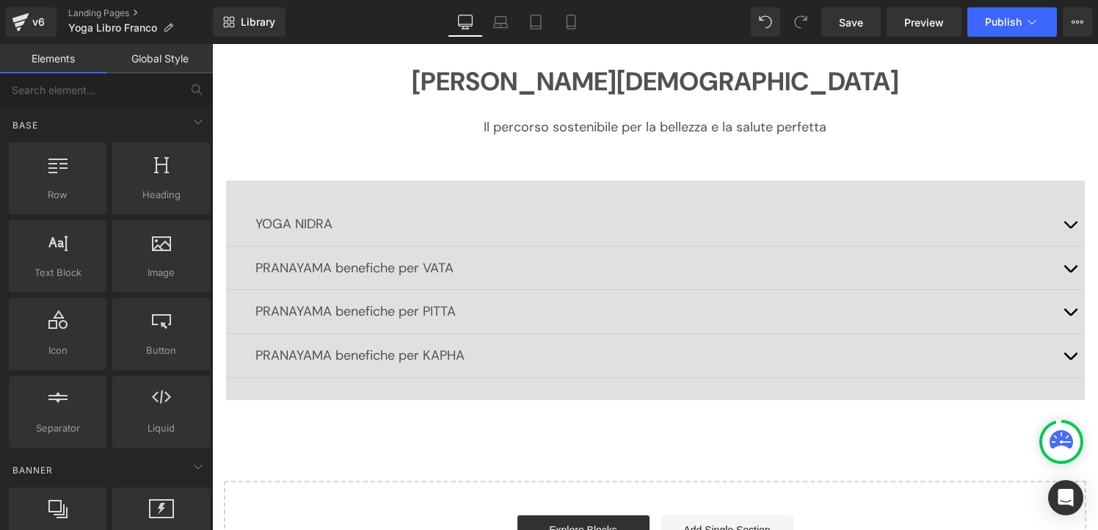
scroll to position [158, 0]
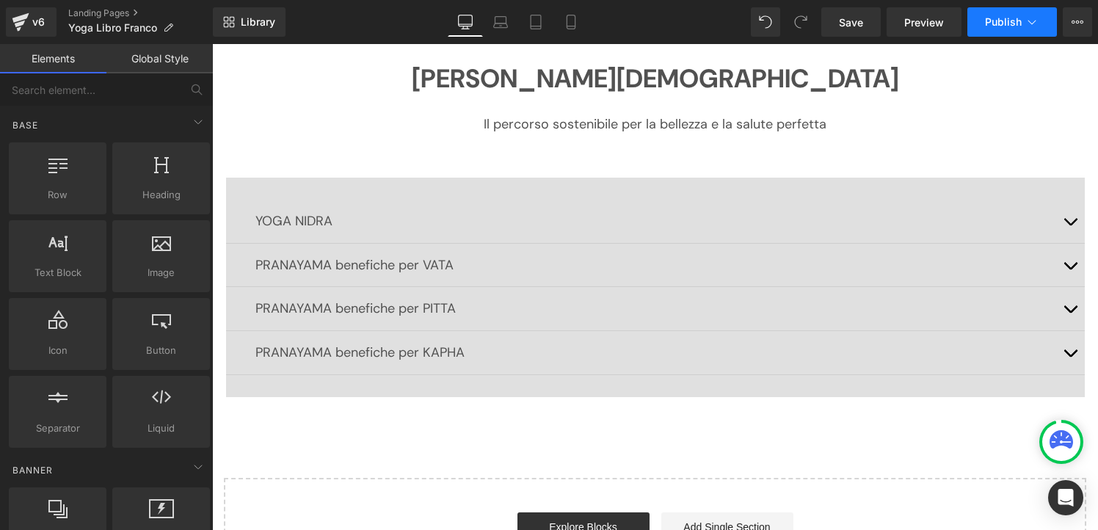
click at [990, 29] on button "Publish" at bounding box center [1012, 21] width 90 height 29
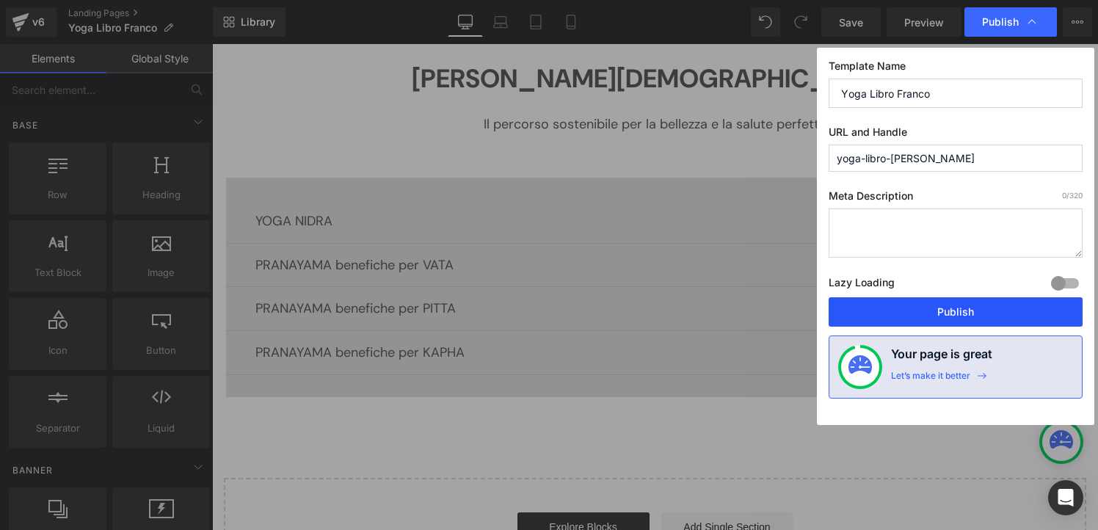
click at [962, 313] on button "Publish" at bounding box center [956, 311] width 254 height 29
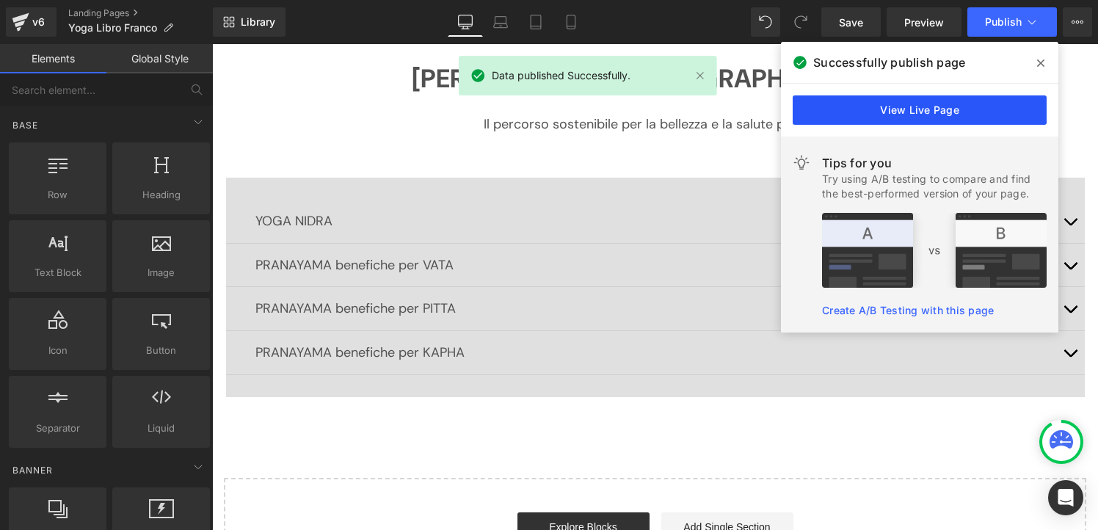
click at [922, 112] on link "View Live Page" at bounding box center [920, 109] width 254 height 29
